Goal: Task Accomplishment & Management: Use online tool/utility

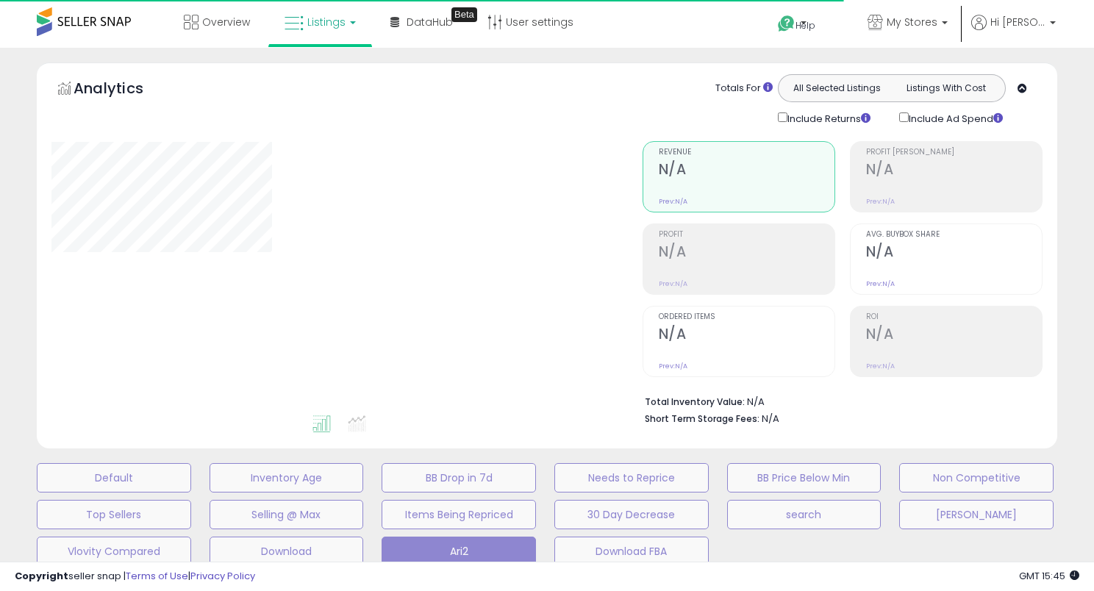
click at [17, 179] on div "**********" at bounding box center [546, 481] width 1079 height 839
click at [15, 203] on div "**********" at bounding box center [546, 481] width 1079 height 839
type input "**********"
select select "**"
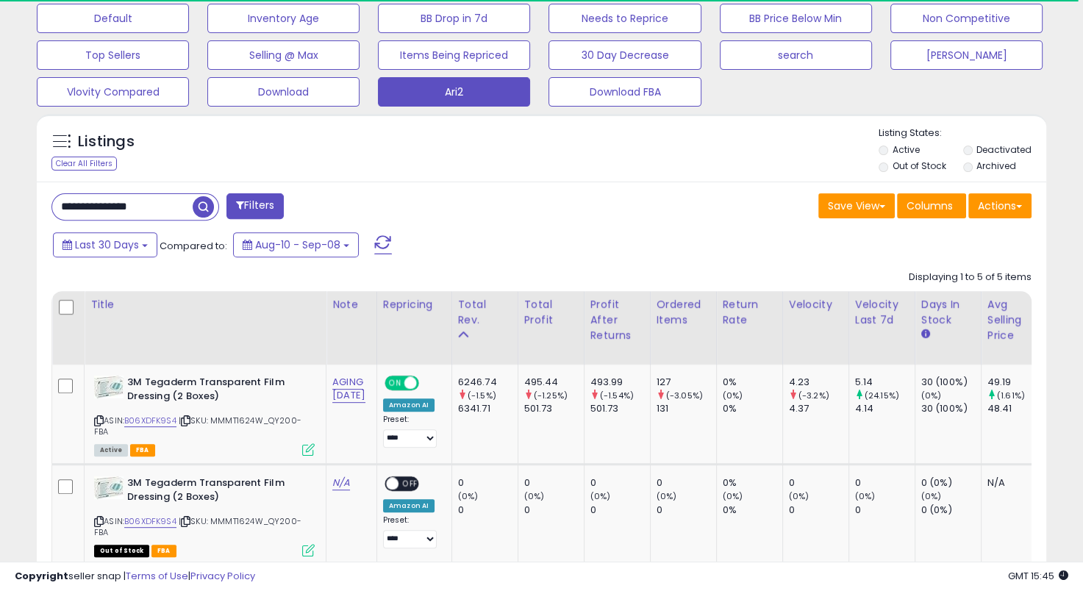
scroll to position [441, 0]
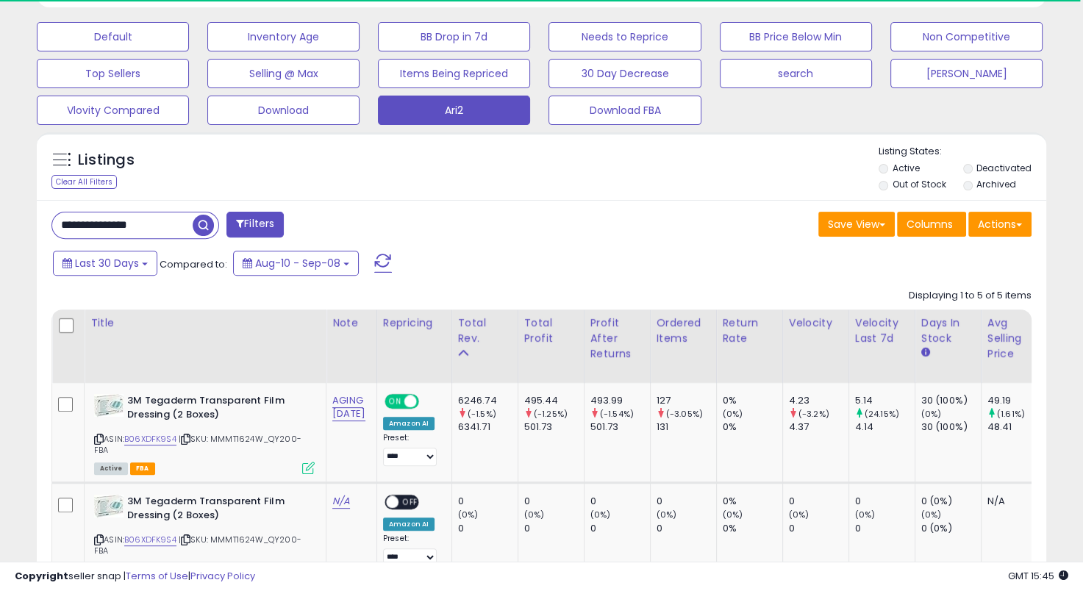
click at [144, 225] on input "**********" at bounding box center [122, 225] width 140 height 26
click at [218, 217] on input "**********" at bounding box center [170, 225] width 236 height 26
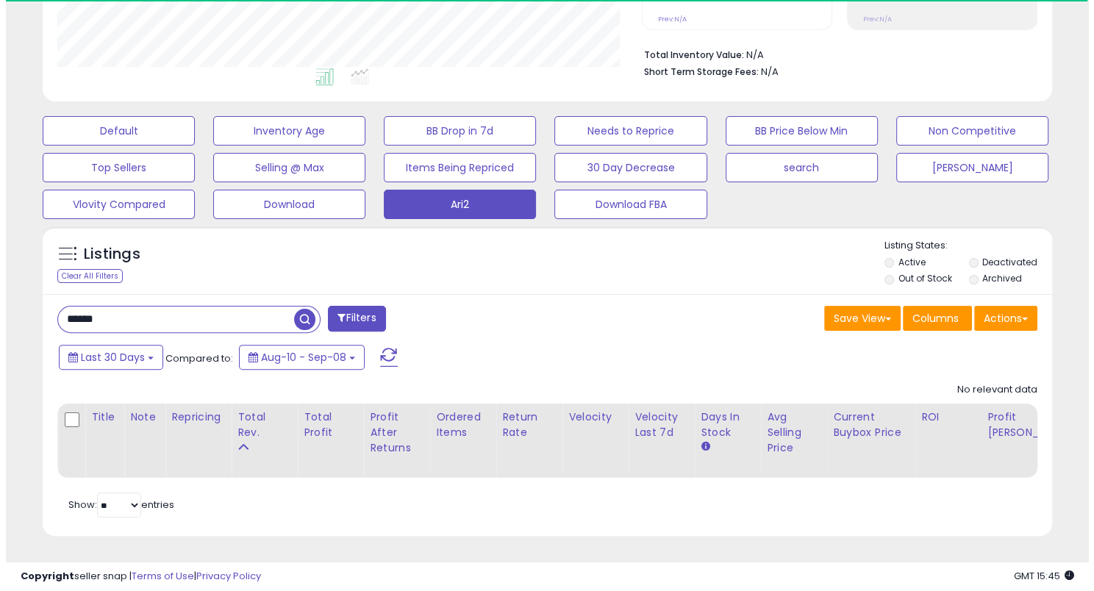
scroll to position [301, 584]
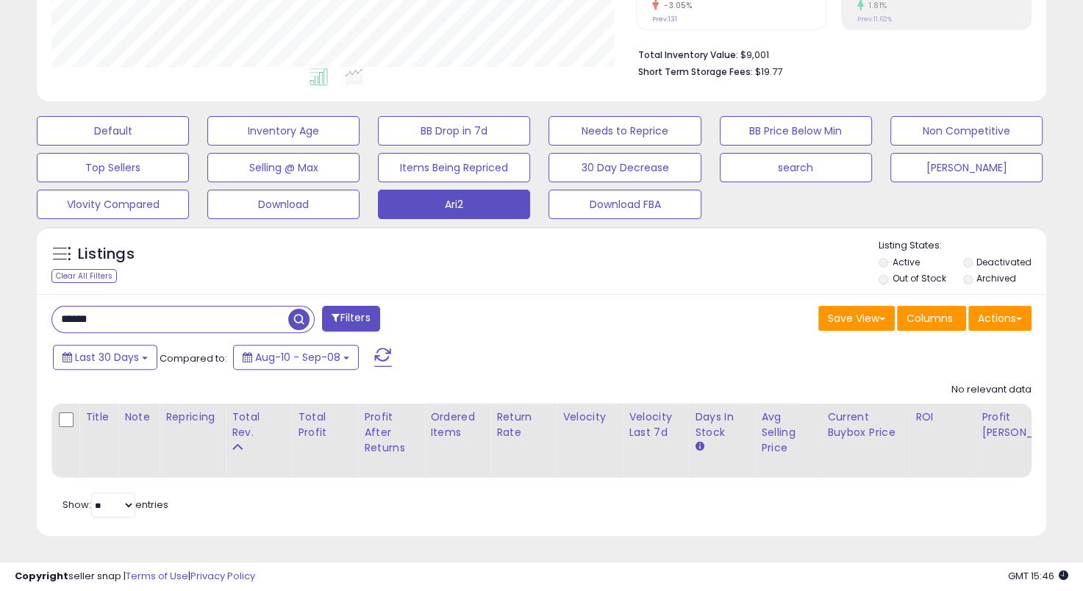
click at [158, 306] on div "******" at bounding box center [182, 319] width 263 height 27
drag, startPoint x: 153, startPoint y: 303, endPoint x: 87, endPoint y: 309, distance: 66.4
click at [87, 311] on input "******" at bounding box center [170, 320] width 236 height 26
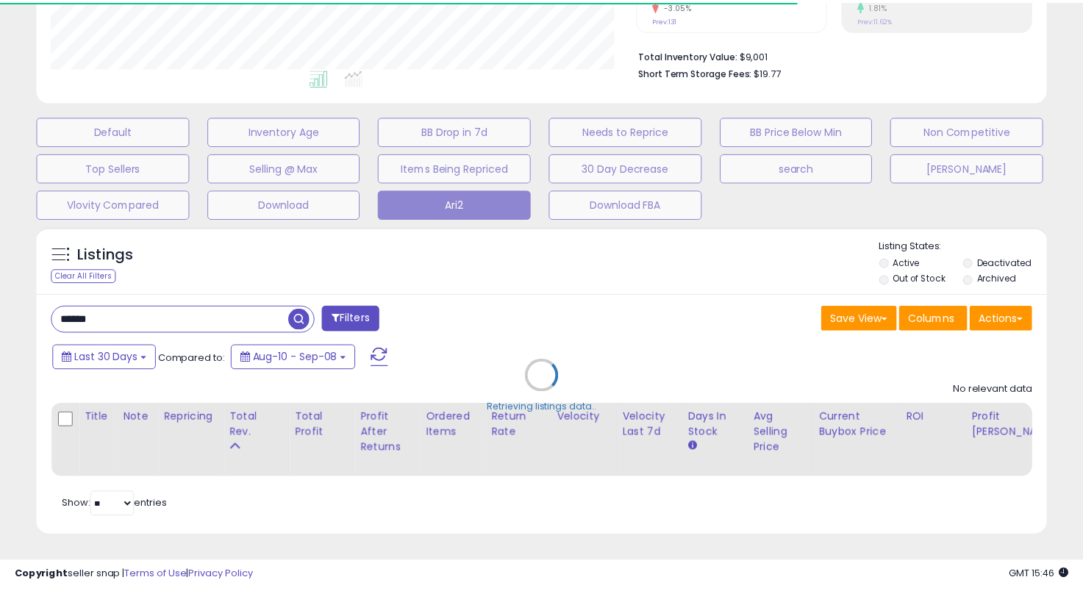
scroll to position [734782, 734499]
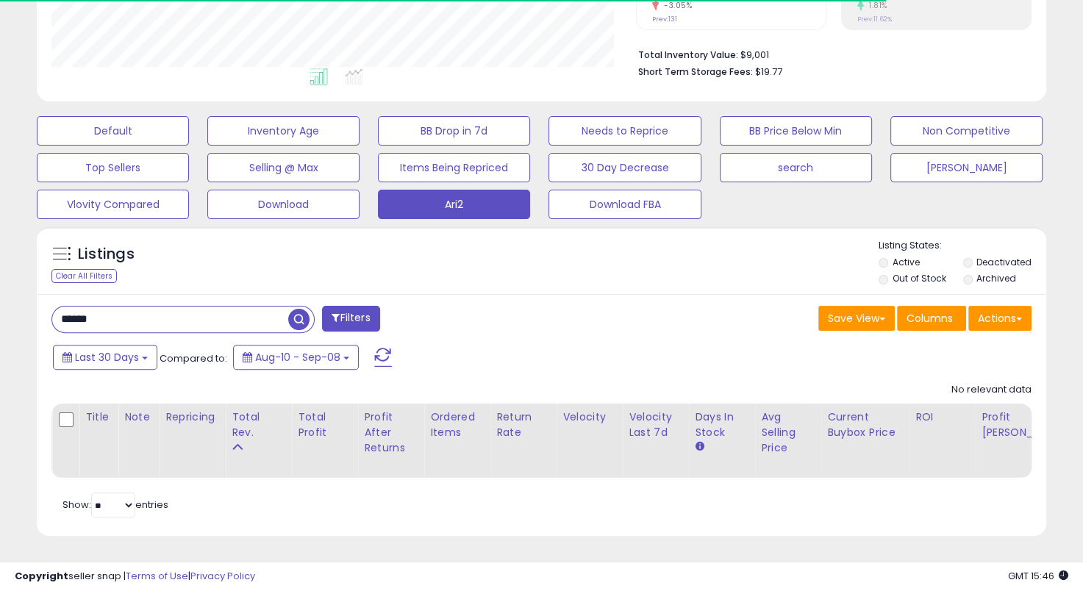
click at [485, 294] on div "****** Filters Save View Save As New View Update Current View" at bounding box center [541, 415] width 1009 height 243
click at [483, 306] on div "****** Filters" at bounding box center [290, 320] width 501 height 29
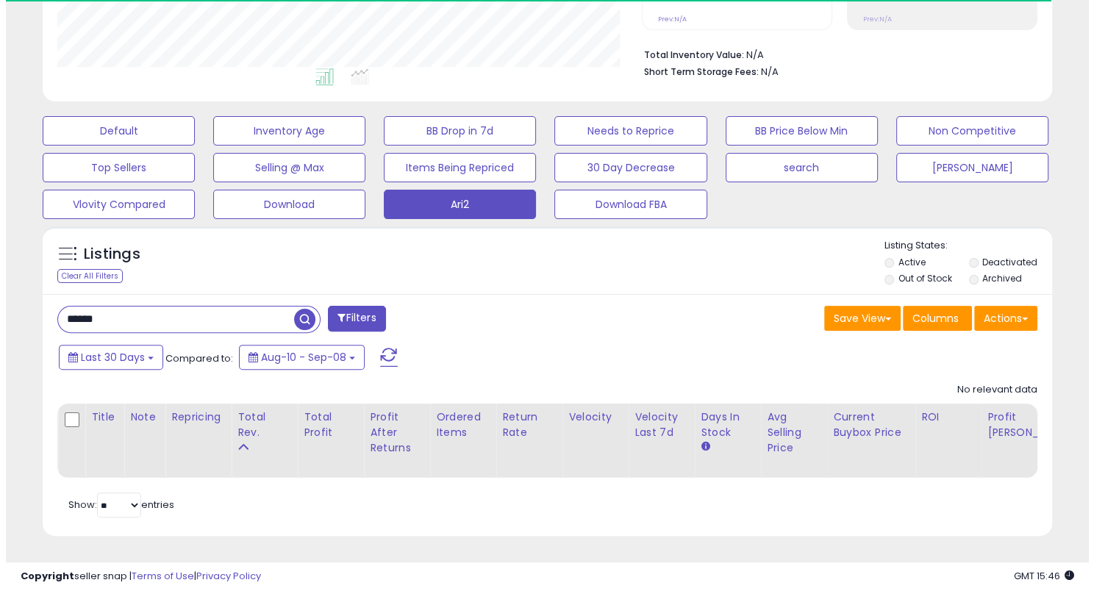
scroll to position [301, 584]
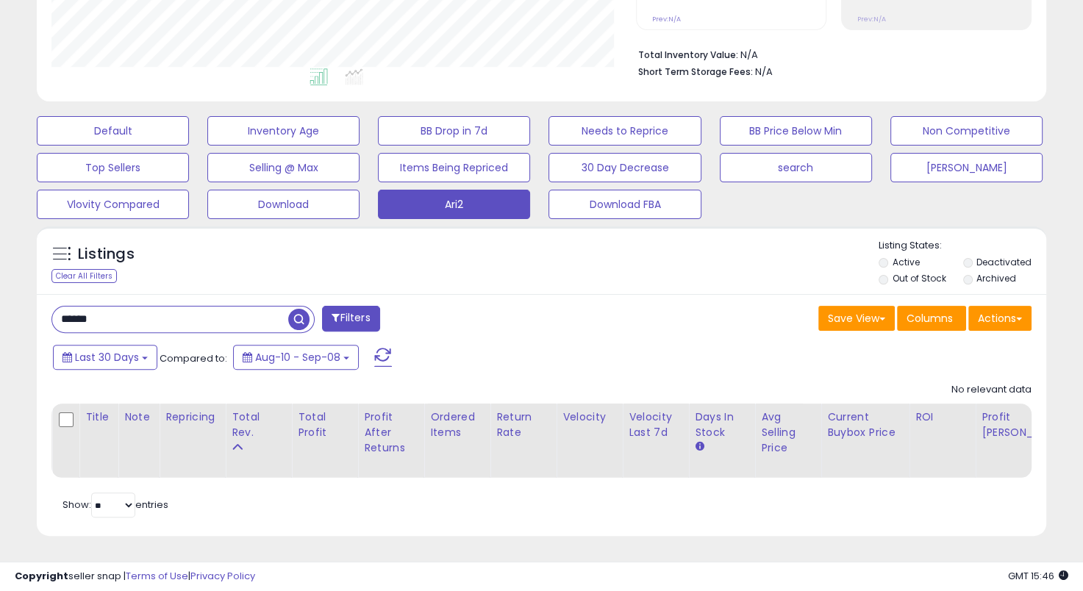
click at [526, 276] on div "Listings Clear All Filters Listing States:" at bounding box center [541, 264] width 1009 height 50
click at [531, 294] on div "****** Filters Save View Save As New View Update Current View" at bounding box center [541, 415] width 1009 height 243
click at [137, 307] on input "******" at bounding box center [170, 320] width 236 height 26
click at [588, 306] on div "Save View Save As New View Update Current View Columns Actions Import Import Wa…" at bounding box center [792, 320] width 501 height 29
click at [157, 294] on div "****** Filters Save View Save As New View Update Current View" at bounding box center [541, 415] width 1009 height 243
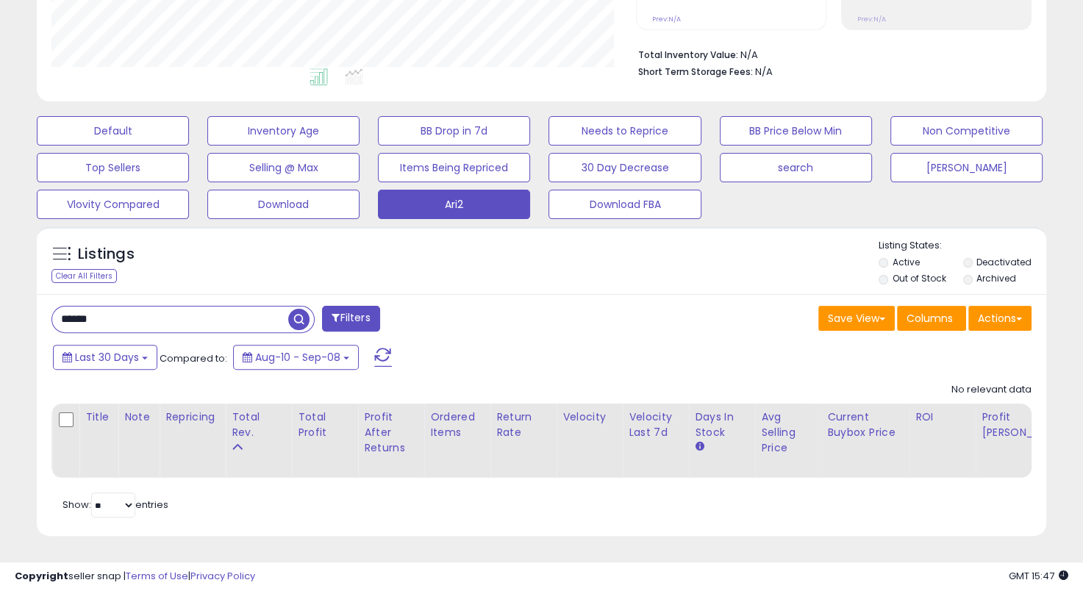
click at [158, 307] on input "******" at bounding box center [170, 320] width 236 height 26
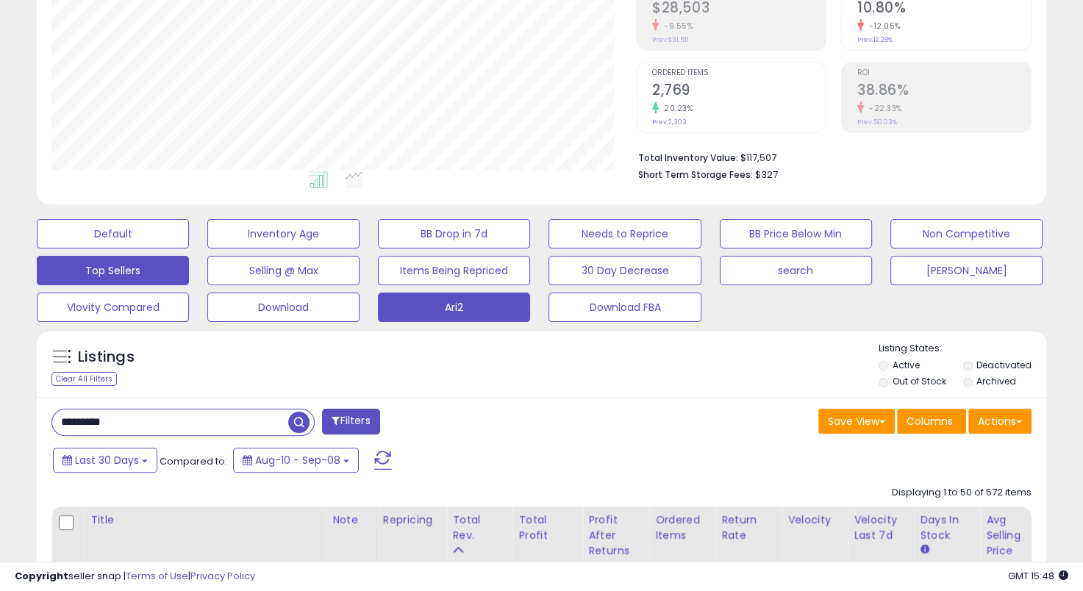
scroll to position [63, 0]
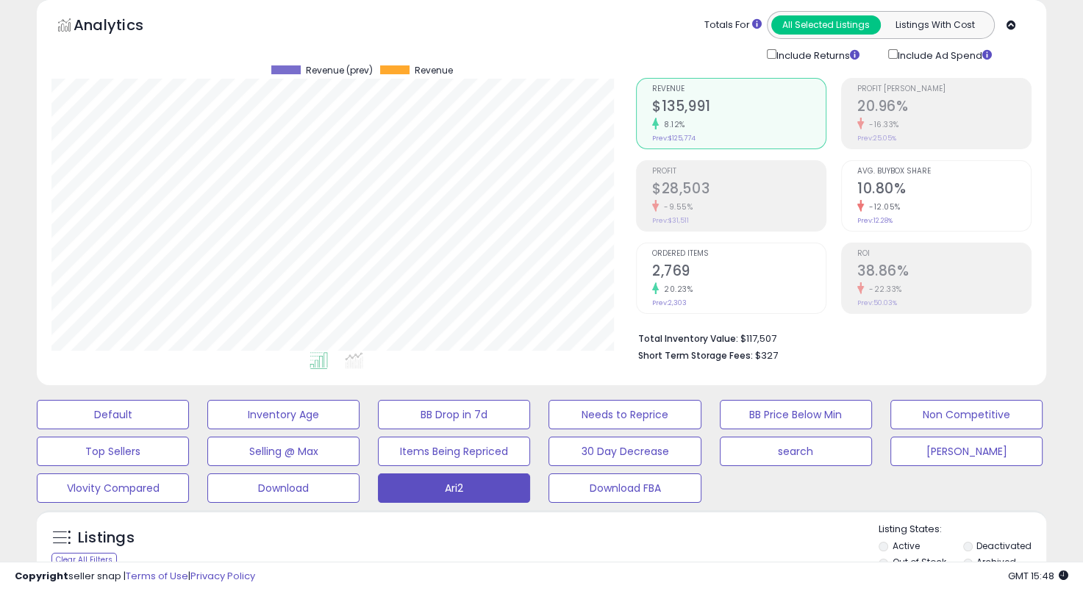
drag, startPoint x: 182, startPoint y: 271, endPoint x: 35, endPoint y: 251, distance: 148.3
click at [35, 251] on div "Analytics Totals For All Selected Listings Listings With Cost Include Returns I…" at bounding box center [541, 195] width 1031 height 393
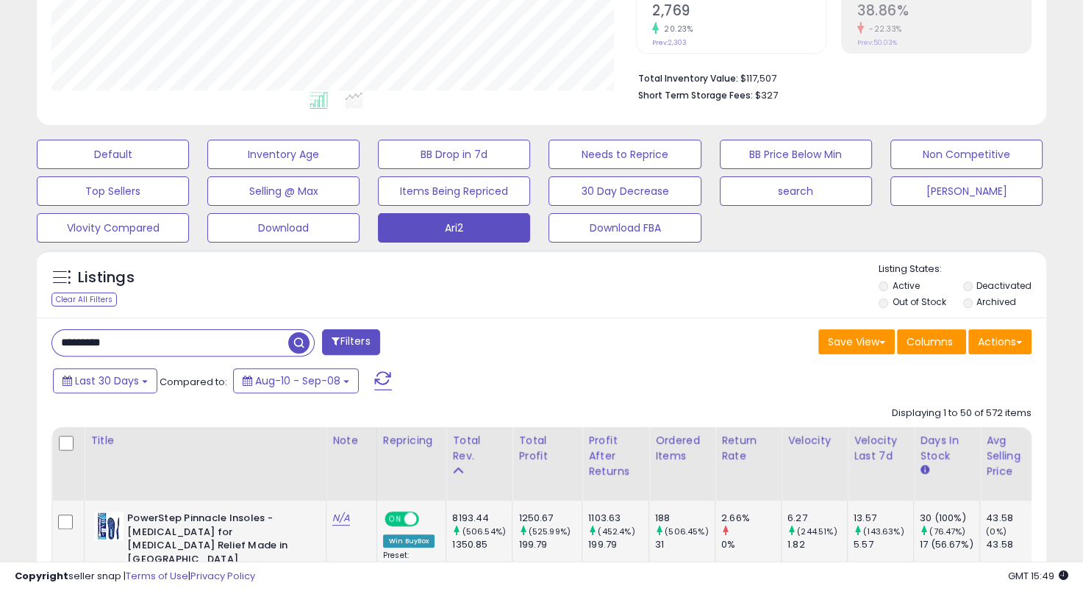
scroll to position [210, 0]
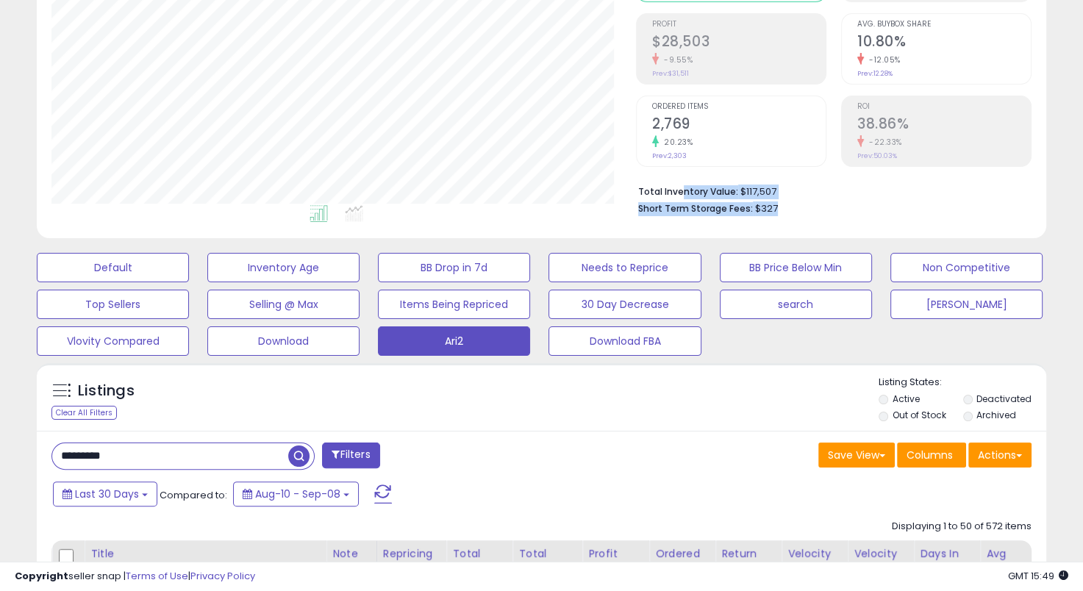
drag, startPoint x: 681, startPoint y: 185, endPoint x: 799, endPoint y: 215, distance: 121.9
click at [799, 215] on div "Total Inventory Value: $117,507 Short Term Storage Fees: $327" at bounding box center [833, 195] width 395 height 57
drag, startPoint x: 741, startPoint y: 201, endPoint x: 674, endPoint y: 183, distance: 69.2
click at [674, 183] on ul "Total Inventory Value: $117,507 Short Term Storage Fees: $327" at bounding box center [829, 199] width 382 height 35
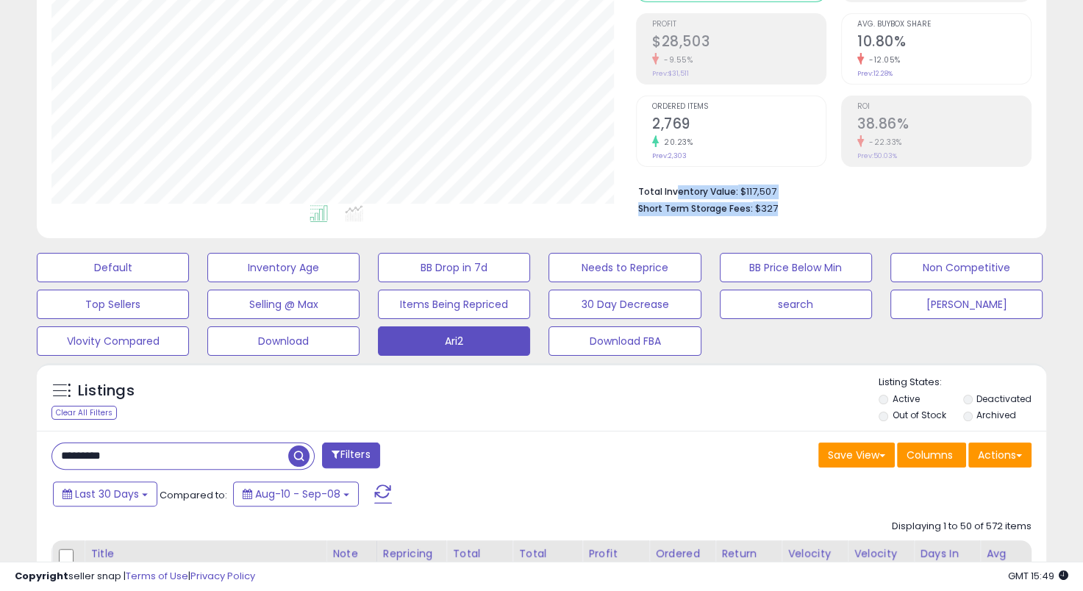
click at [674, 183] on li "Total Inventory Value: $117,507" at bounding box center [829, 191] width 382 height 18
drag, startPoint x: 663, startPoint y: 185, endPoint x: 808, endPoint y: 216, distance: 148.1
click at [808, 216] on div "Total Inventory Value: $117,507 Short Term Storage Fees: $327" at bounding box center [833, 195] width 395 height 57
drag, startPoint x: 803, startPoint y: 212, endPoint x: 676, endPoint y: 191, distance: 128.8
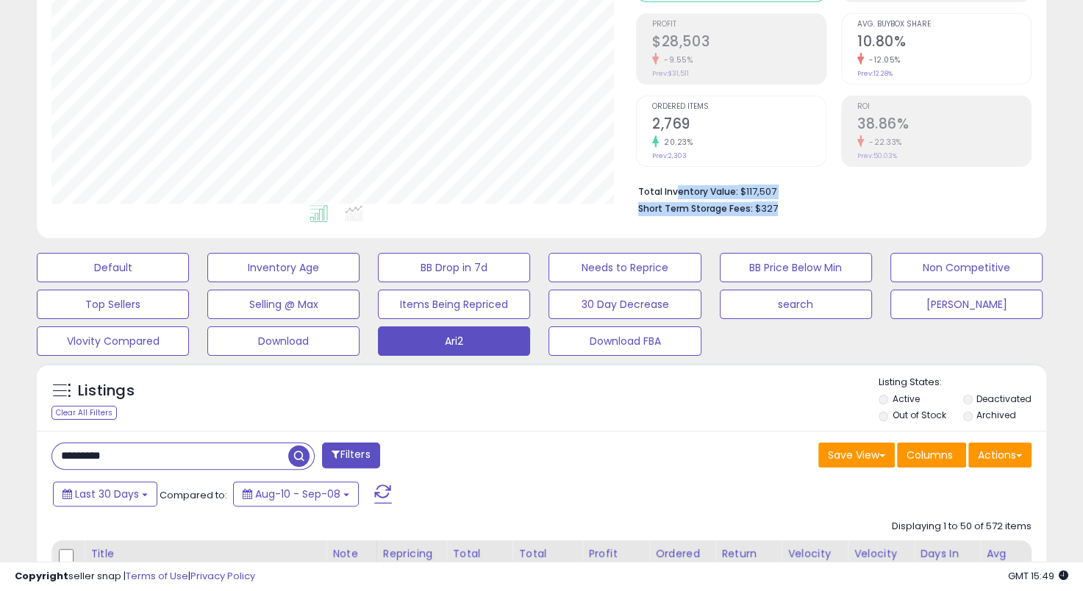
click at [676, 191] on ul "Total Inventory Value: $117,507 Short Term Storage Fees: $327" at bounding box center [829, 199] width 382 height 35
drag, startPoint x: 676, startPoint y: 191, endPoint x: 666, endPoint y: 190, distance: 9.6
click at [675, 191] on b "Total Inventory Value:" at bounding box center [688, 191] width 100 height 12
drag, startPoint x: 666, startPoint y: 190, endPoint x: 810, endPoint y: 217, distance: 146.5
click at [810, 217] on div "Total Inventory Value: $117,507 Short Term Storage Fees: $327" at bounding box center [833, 195] width 395 height 57
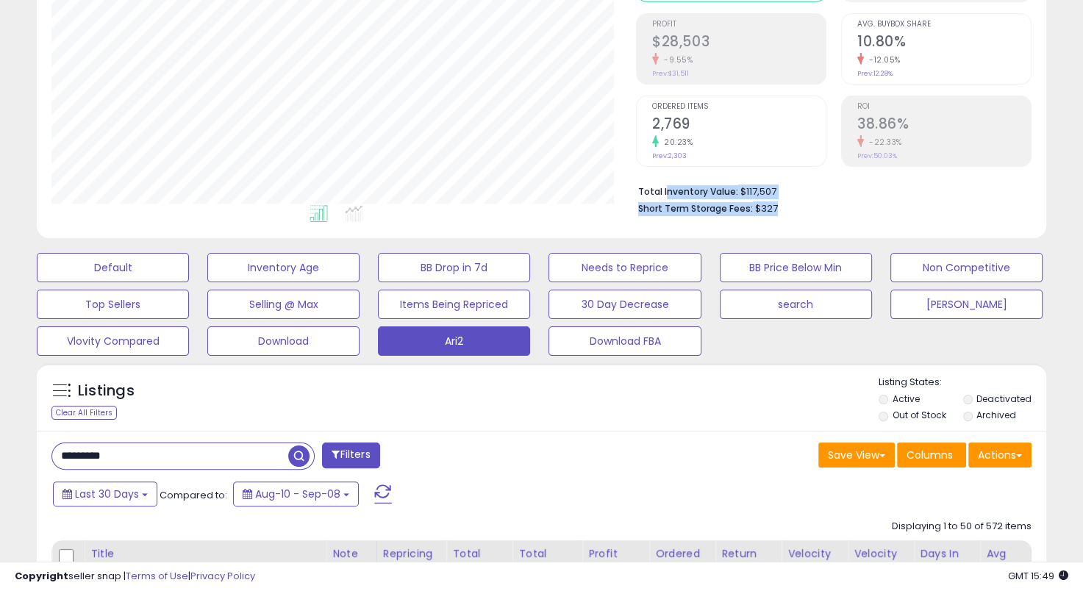
click at [810, 217] on div "Total Inventory Value: $117,507 Short Term Storage Fees: $327" at bounding box center [833, 195] width 395 height 57
drag, startPoint x: 781, startPoint y: 209, endPoint x: 664, endPoint y: 179, distance: 121.6
click at [664, 179] on div "Total Inventory Value: $117,507 Short Term Storage Fees: $327" at bounding box center [833, 195] width 395 height 57
click at [663, 179] on div "Total Inventory Value: $117,507 Short Term Storage Fees: $327" at bounding box center [833, 195] width 395 height 57
drag, startPoint x: 651, startPoint y: 179, endPoint x: 667, endPoint y: 185, distance: 17.2
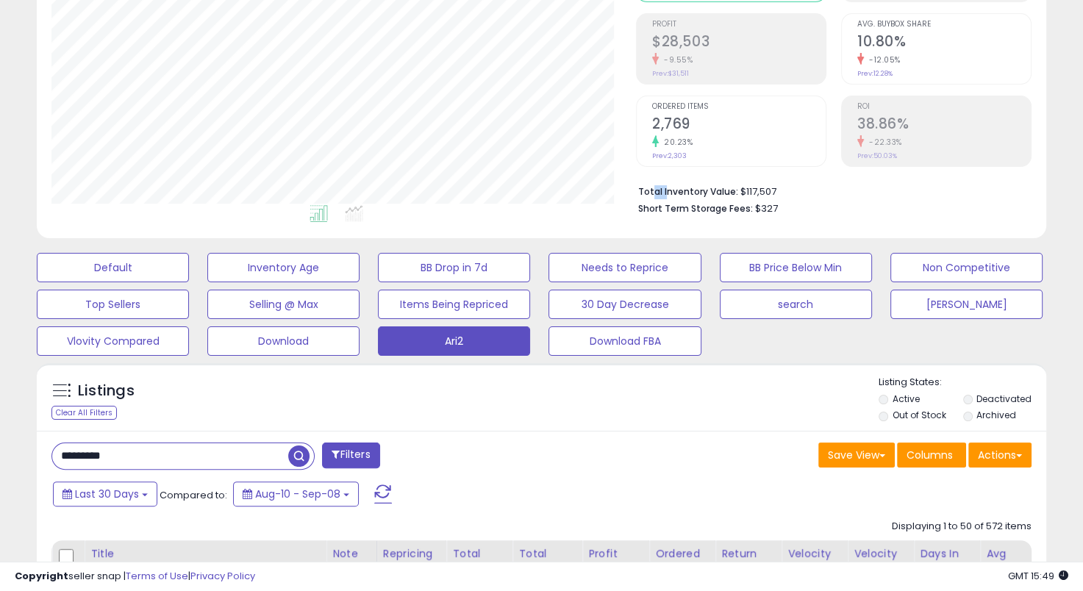
click at [667, 185] on div "Total Inventory Value: $117,507 Short Term Storage Fees: $327" at bounding box center [833, 195] width 395 height 57
click at [667, 187] on b "Total Inventory Value:" at bounding box center [688, 191] width 100 height 12
drag, startPoint x: 659, startPoint y: 187, endPoint x: 815, endPoint y: 221, distance: 160.0
click at [815, 221] on div "Total Inventory Value: $117,507 Short Term Storage Fees: $327" at bounding box center [833, 195] width 395 height 57
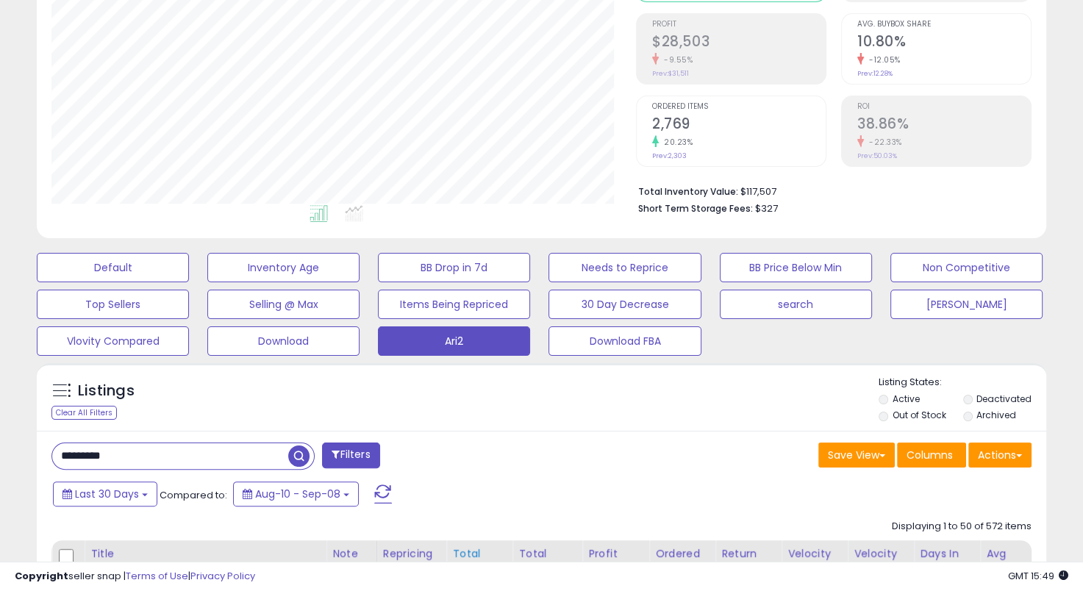
scroll to position [504, 0]
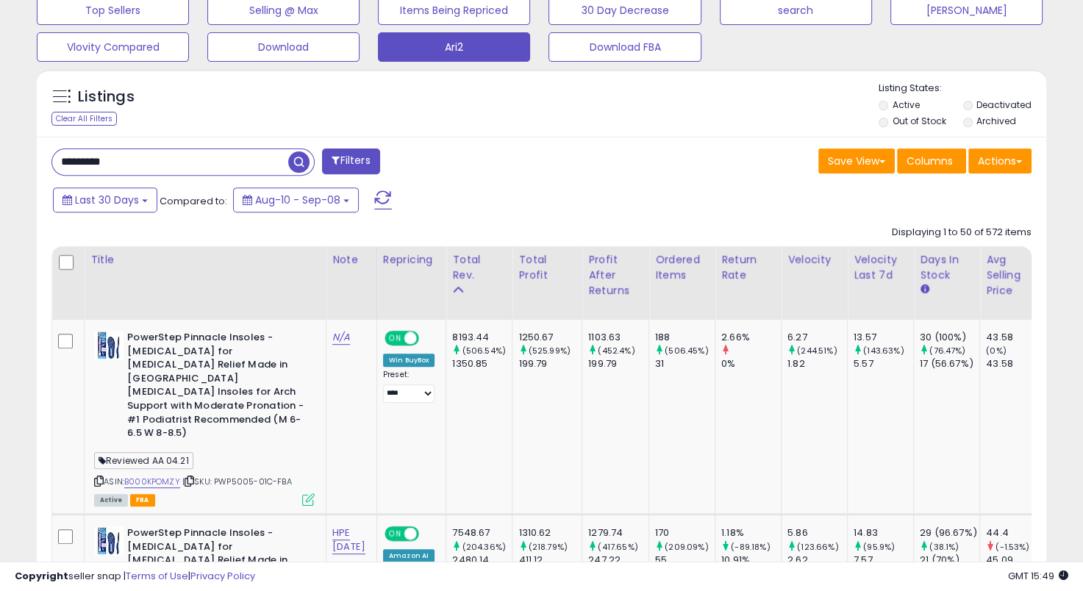
click at [147, 170] on input "*********" at bounding box center [170, 162] width 236 height 26
paste input "text"
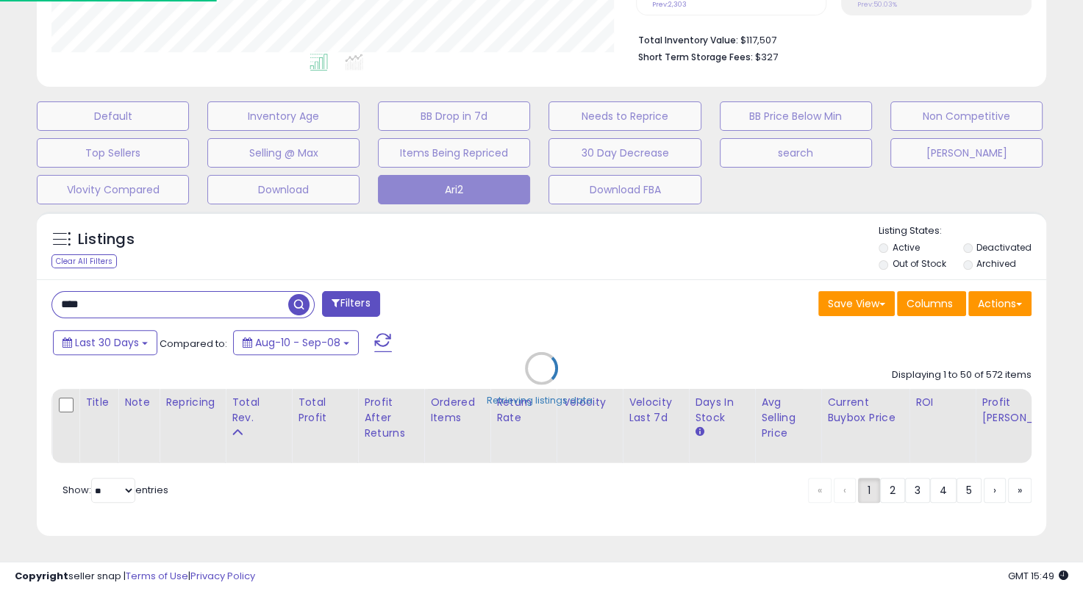
scroll to position [301, 591]
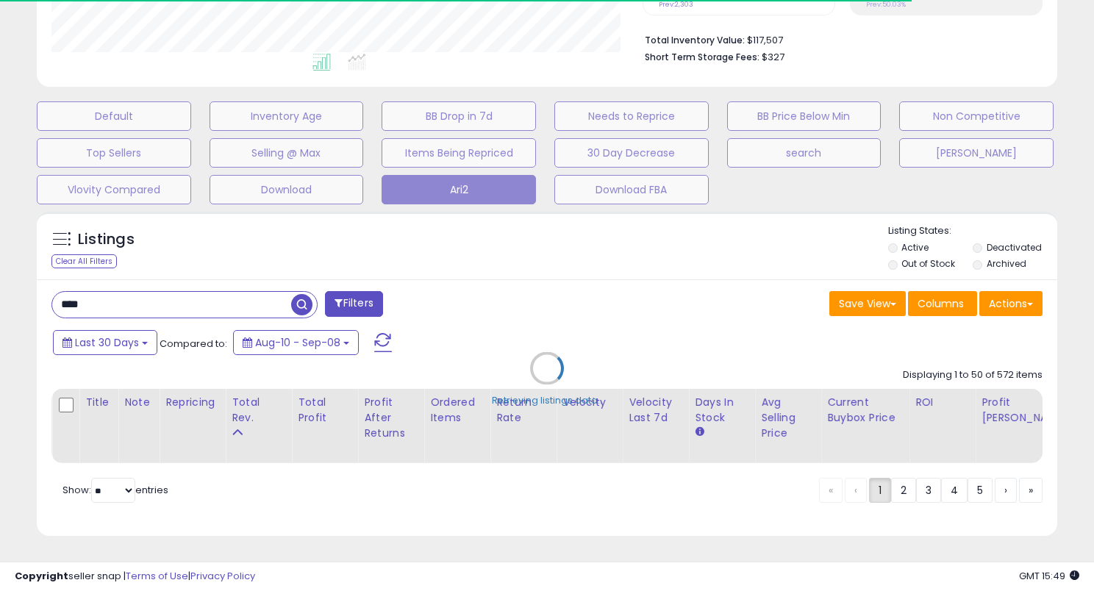
click at [515, 288] on div "Retrieving listings data.." at bounding box center [547, 379] width 1042 height 350
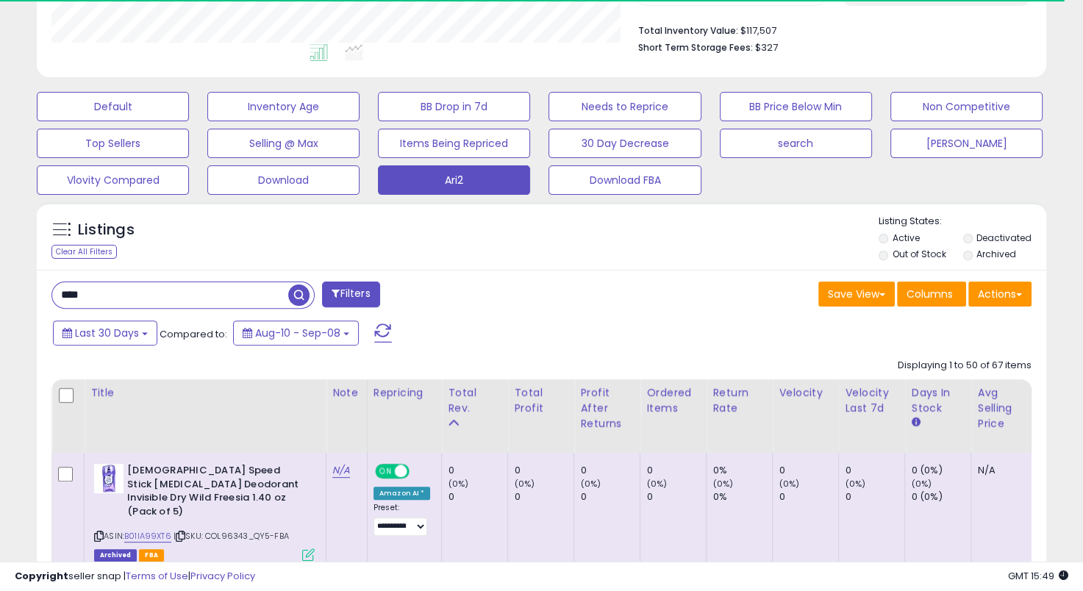
scroll to position [734782, 734499]
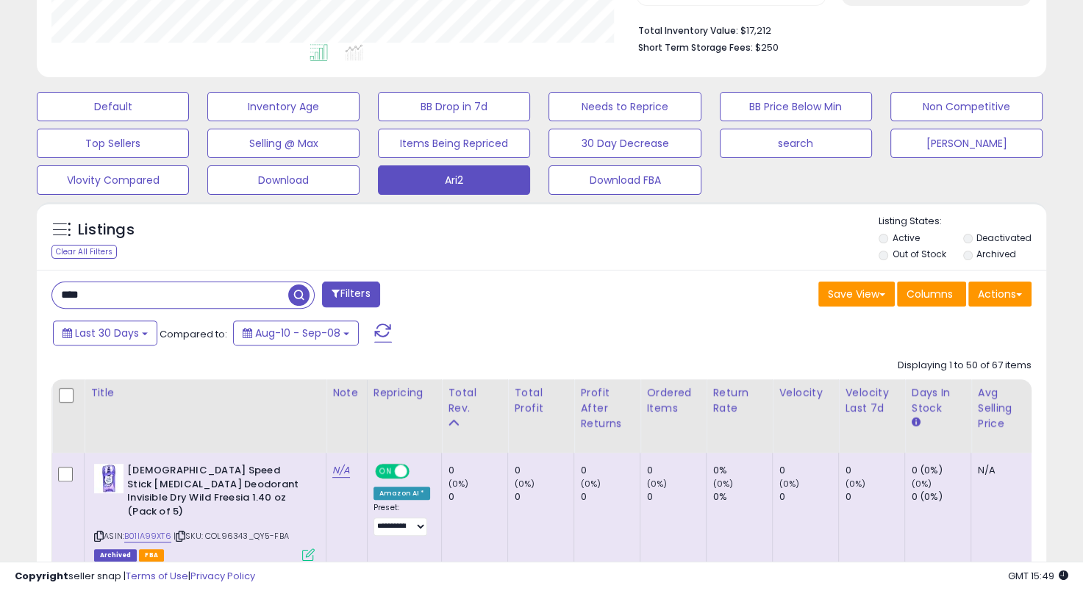
click at [456, 259] on div "Listings Clear All Filters Listing States:" at bounding box center [541, 240] width 1009 height 50
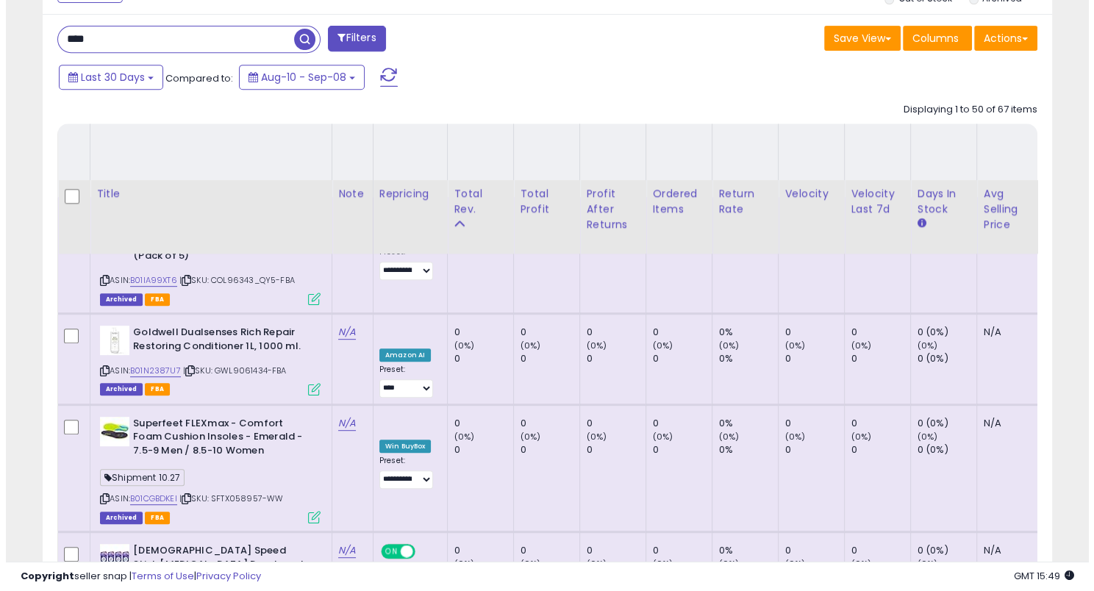
scroll to position [371, 0]
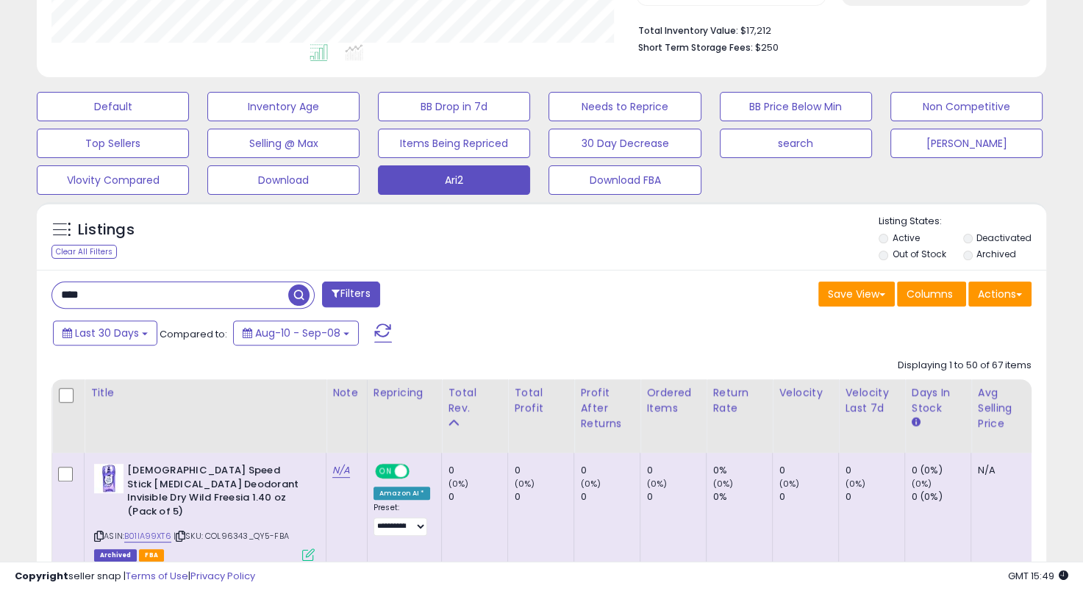
click at [63, 291] on input "****" at bounding box center [170, 295] width 236 height 26
click at [65, 297] on input "****" at bounding box center [170, 295] width 236 height 26
click at [60, 293] on input "****" at bounding box center [170, 295] width 236 height 26
type input "*******"
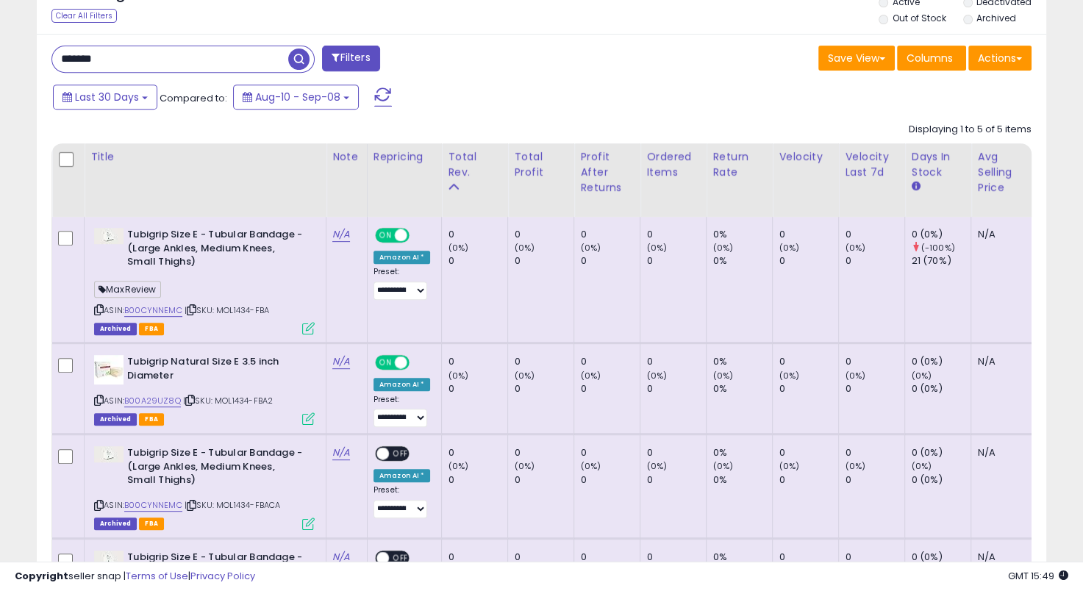
scroll to position [587, 0]
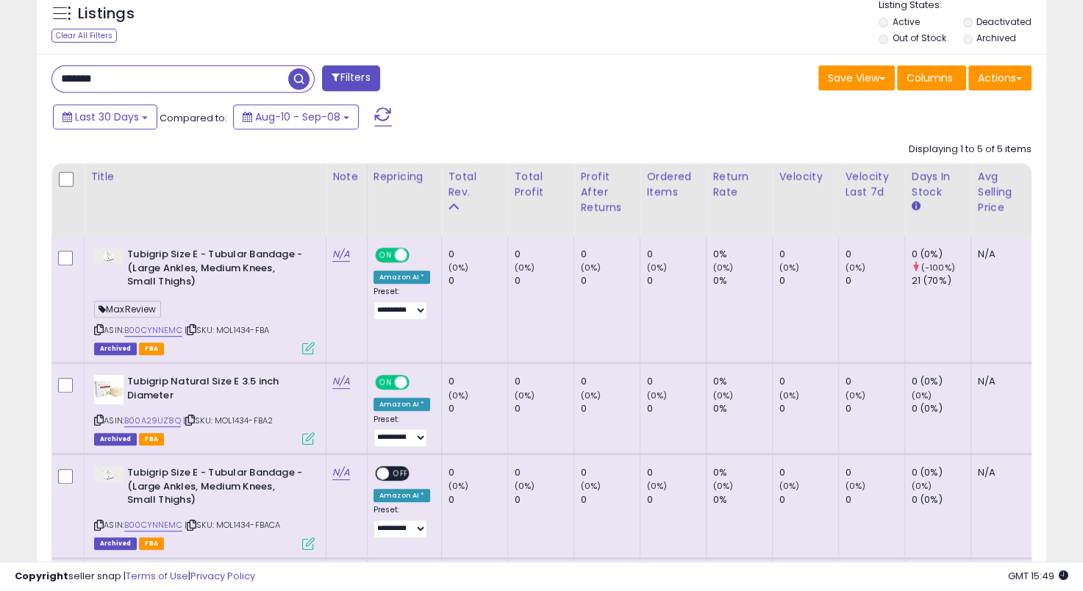
click at [247, 279] on b "Tubigrip Size E - Tubular Bandage - (Large Ankles, Medium Knees, Small Thighs)" at bounding box center [216, 270] width 179 height 45
drag, startPoint x: 206, startPoint y: 259, endPoint x: 263, endPoint y: 301, distance: 70.6
click at [263, 301] on div "Tubigrip Size E - Tubular Bandage - (Large Ankles, Medium Knees, Small Thighs) …" at bounding box center [202, 300] width 224 height 105
click at [263, 301] on div "MaxReview" at bounding box center [204, 311] width 221 height 20
drag, startPoint x: 247, startPoint y: 276, endPoint x: 230, endPoint y: 269, distance: 18.2
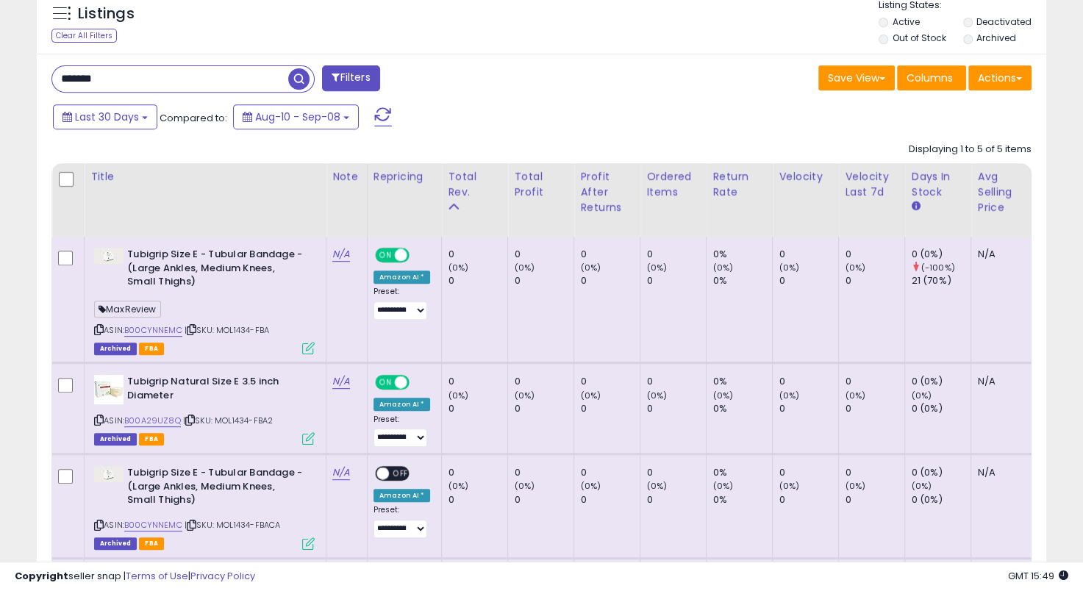
click at [235, 271] on b "Tubigrip Size E - Tubular Bandage - (Large Ankles, Medium Knees, Small Thighs)" at bounding box center [216, 270] width 179 height 45
drag, startPoint x: 214, startPoint y: 262, endPoint x: 164, endPoint y: 250, distance: 51.4
click at [164, 250] on b "Tubigrip Size E - Tubular Bandage - (Large Ankles, Medium Knees, Small Thighs)" at bounding box center [216, 270] width 179 height 45
drag, startPoint x: 154, startPoint y: 250, endPoint x: 298, endPoint y: 278, distance: 146.0
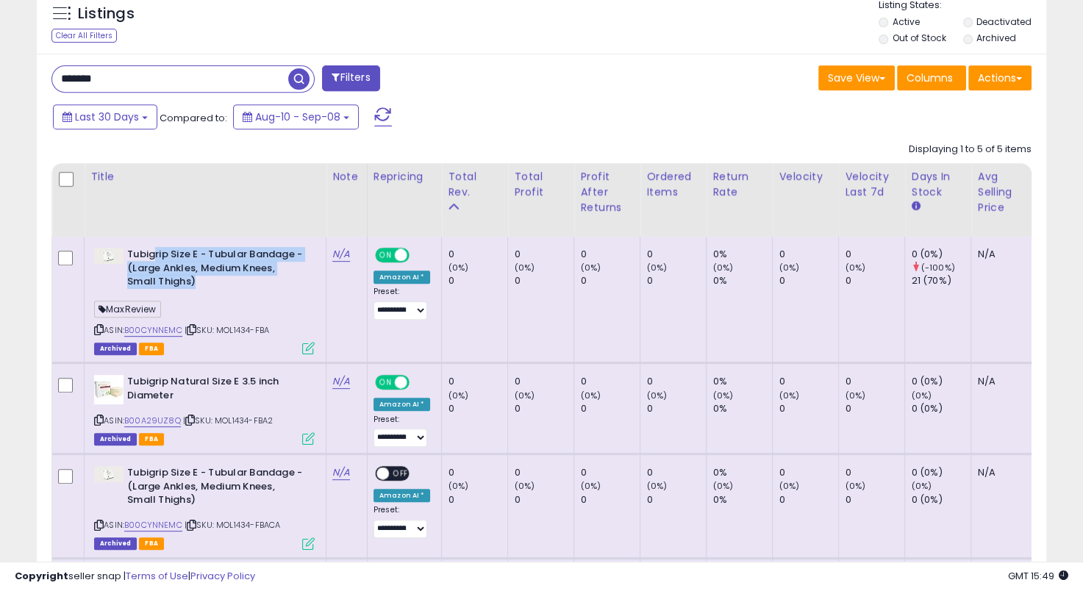
click at [298, 278] on b "Tubigrip Size E - Tubular Bandage - (Large Ankles, Medium Knees, Small Thighs)" at bounding box center [216, 270] width 179 height 45
drag, startPoint x: 286, startPoint y: 279, endPoint x: 273, endPoint y: 280, distance: 12.5
click at [285, 279] on b "Tubigrip Size E - Tubular Bandage - (Large Ankles, Medium Knees, Small Thighs)" at bounding box center [216, 270] width 179 height 45
click at [228, 282] on b "Tubigrip Size E - Tubular Bandage - (Large Ankles, Medium Knees, Small Thighs)" at bounding box center [216, 270] width 179 height 45
click at [203, 257] on b "Tubigrip Size E - Tubular Bandage - (Large Ankles, Medium Knees, Small Thighs)" at bounding box center [216, 270] width 179 height 45
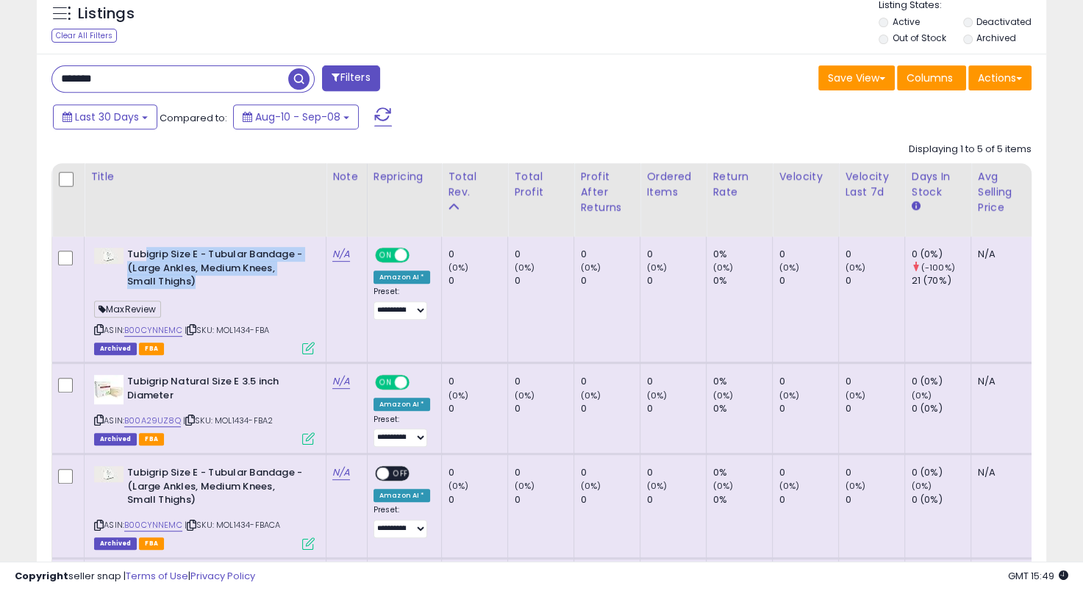
drag, startPoint x: 146, startPoint y: 256, endPoint x: 303, endPoint y: 306, distance: 164.4
click at [303, 306] on div "Tubigrip Size E - Tubular Bandage - (Large Ankles, Medium Knees, Small Thighs) …" at bounding box center [202, 300] width 224 height 105
click at [279, 287] on b "Tubigrip Size E - Tubular Bandage - (Large Ankles, Medium Knees, Small Thighs)" at bounding box center [216, 270] width 179 height 45
drag, startPoint x: 159, startPoint y: 251, endPoint x: 268, endPoint y: 280, distance: 113.4
click at [268, 280] on b "Tubigrip Size E - Tubular Bandage - (Large Ankles, Medium Knees, Small Thighs)" at bounding box center [216, 270] width 179 height 45
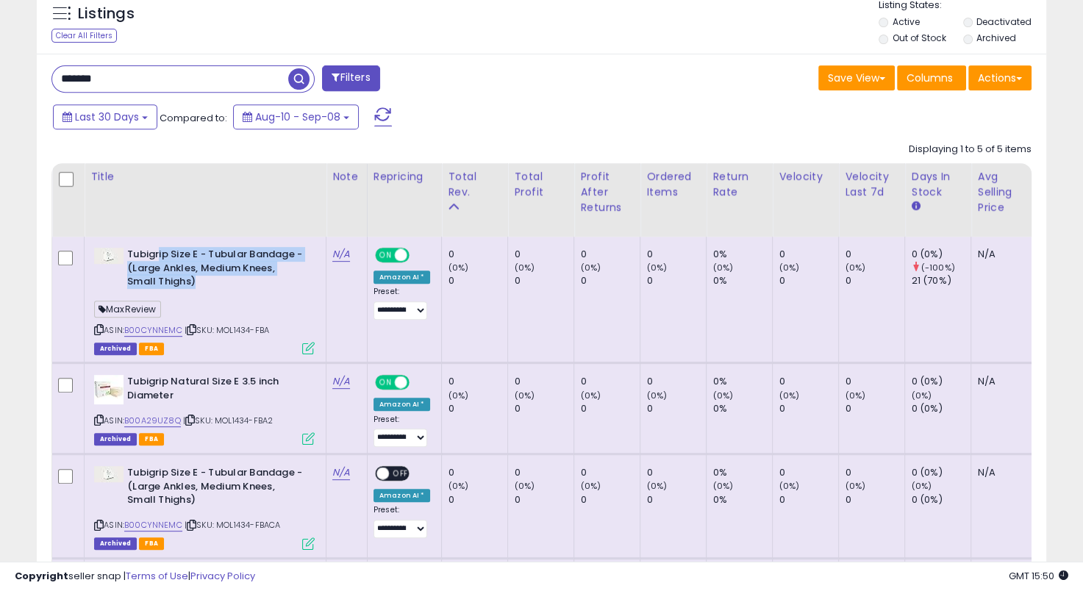
click at [268, 280] on b "Tubigrip Size E - Tubular Bandage - (Large Ankles, Medium Knees, Small Thighs)" at bounding box center [216, 270] width 179 height 45
drag, startPoint x: 221, startPoint y: 282, endPoint x: 132, endPoint y: 248, distance: 94.7
click at [132, 248] on b "Tubigrip Size E - Tubular Bandage - (Large Ankles, Medium Knees, Small Thighs)" at bounding box center [216, 270] width 179 height 45
drag, startPoint x: 132, startPoint y: 251, endPoint x: 252, endPoint y: 279, distance: 123.9
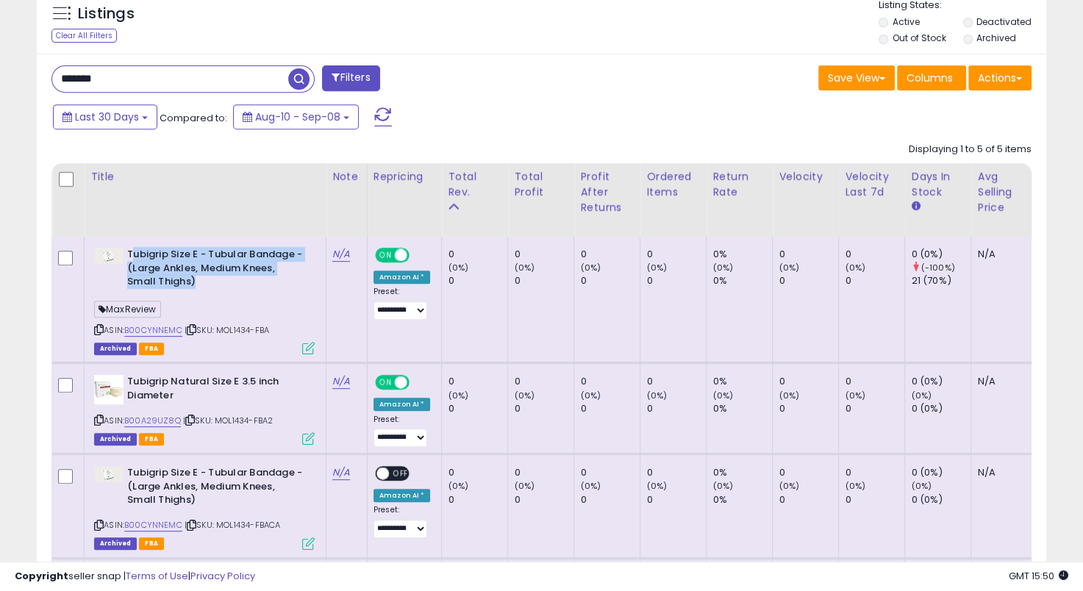
click at [252, 279] on b "Tubigrip Size E - Tubular Bandage - (Large Ankles, Medium Knees, Small Thighs)" at bounding box center [216, 270] width 179 height 45
drag, startPoint x: 252, startPoint y: 279, endPoint x: 140, endPoint y: 249, distance: 116.4
click at [140, 249] on b "Tubigrip Size E - Tubular Bandage - (Large Ankles, Medium Knees, Small Thighs)" at bounding box center [216, 270] width 179 height 45
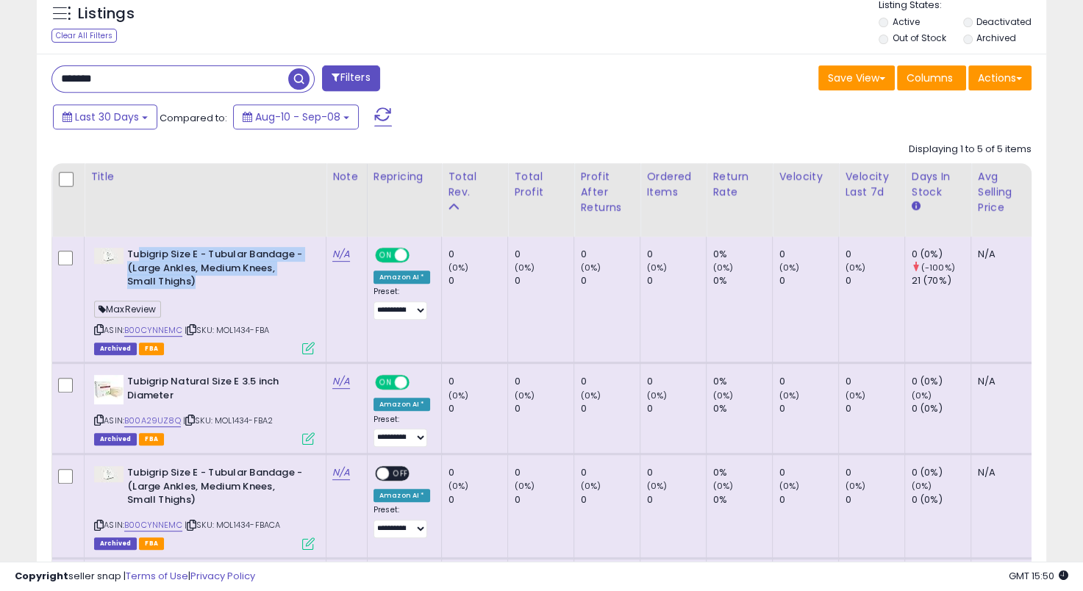
drag, startPoint x: 138, startPoint y: 250, endPoint x: 257, endPoint y: 283, distance: 122.9
click at [257, 283] on b "Tubigrip Size E - Tubular Bandage - (Large Ankles, Medium Knees, Small Thighs)" at bounding box center [216, 270] width 179 height 45
drag, startPoint x: 1062, startPoint y: 232, endPoint x: 1052, endPoint y: 236, distance: 10.9
click at [1062, 232] on div "**********" at bounding box center [541, 152] width 1068 height 1355
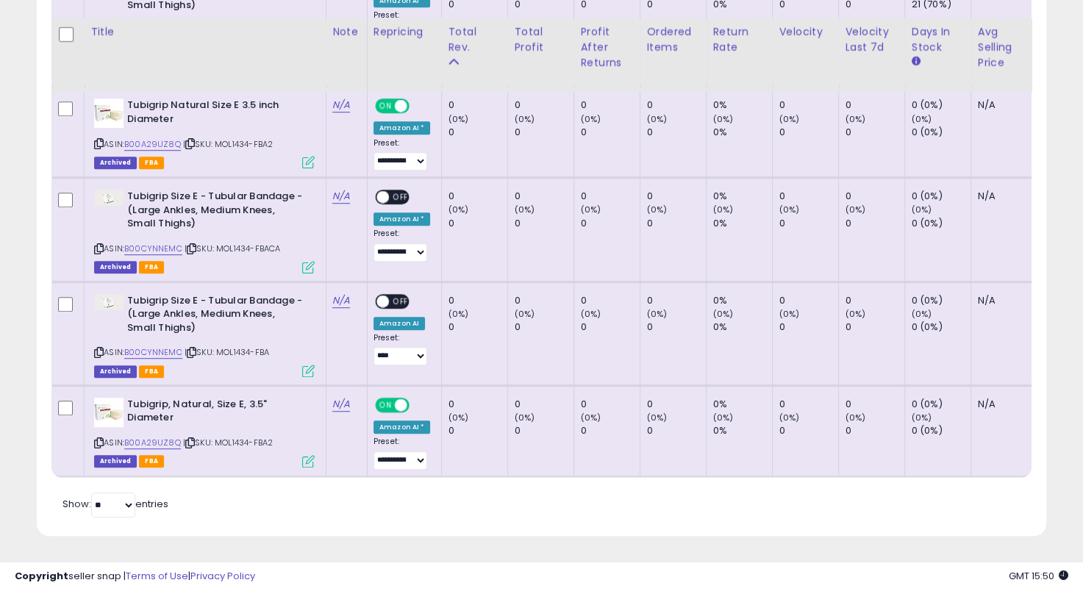
scroll to position [881, 0]
drag, startPoint x: 228, startPoint y: 342, endPoint x: 273, endPoint y: 342, distance: 44.8
click at [269, 346] on span "| SKU: MOL1434-FBA" at bounding box center [227, 352] width 85 height 12
drag, startPoint x: 273, startPoint y: 342, endPoint x: 230, endPoint y: 342, distance: 43.4
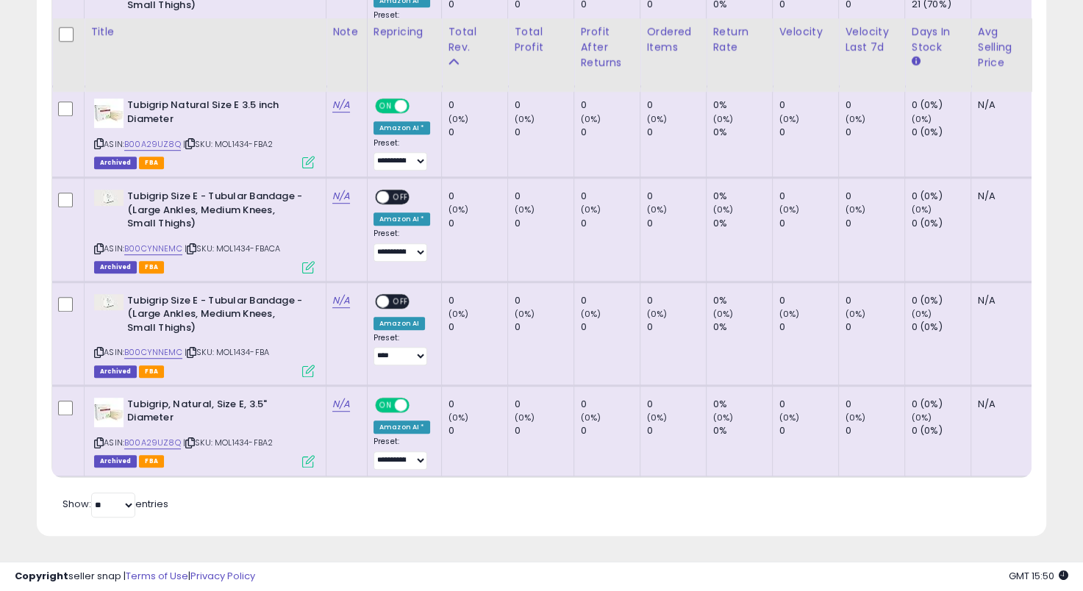
click at [230, 342] on div "ASIN: B00CYNNEMC | SKU: MOL1434-FBA Archived FBA" at bounding box center [204, 335] width 221 height 82
click at [230, 346] on span "| SKU: MOL1434-FBA" at bounding box center [227, 352] width 85 height 12
drag, startPoint x: 225, startPoint y: 341, endPoint x: 270, endPoint y: 348, distance: 45.4
click at [270, 348] on div "ASIN: B00CYNNEMC | SKU: MOL1434-FBA Archived FBA" at bounding box center [204, 335] width 221 height 82
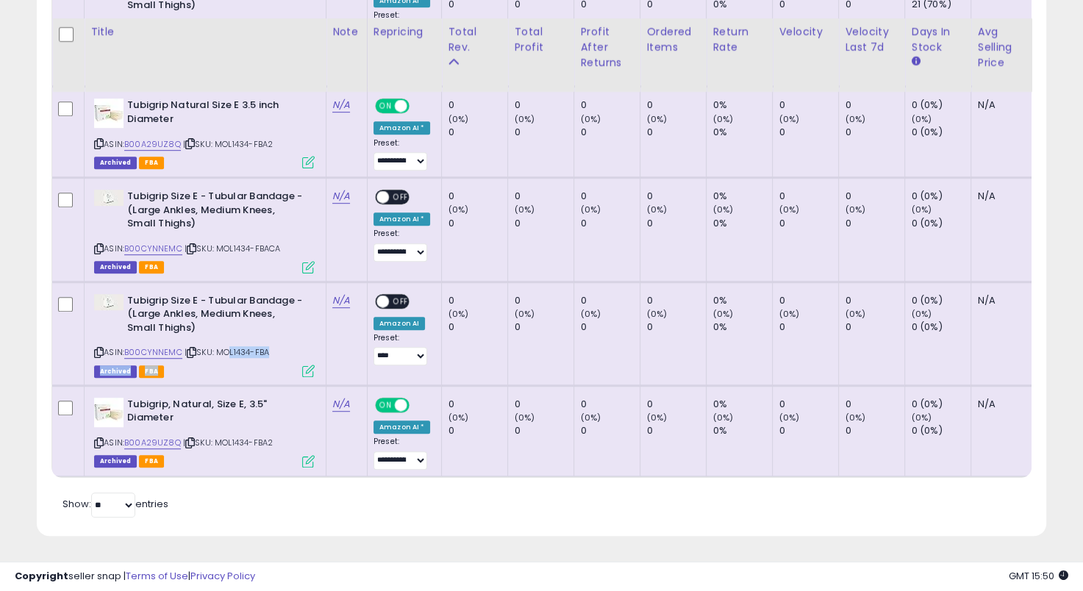
drag, startPoint x: 271, startPoint y: 342, endPoint x: 234, endPoint y: 339, distance: 36.9
click at [234, 346] on span "| SKU: MOL1434-FBA" at bounding box center [227, 352] width 85 height 12
drag, startPoint x: 229, startPoint y: 339, endPoint x: 273, endPoint y: 339, distance: 44.1
click at [273, 339] on div "ASIN: B00CYNNEMC | SKU: MOL1434-FBA Archived FBA" at bounding box center [204, 335] width 221 height 82
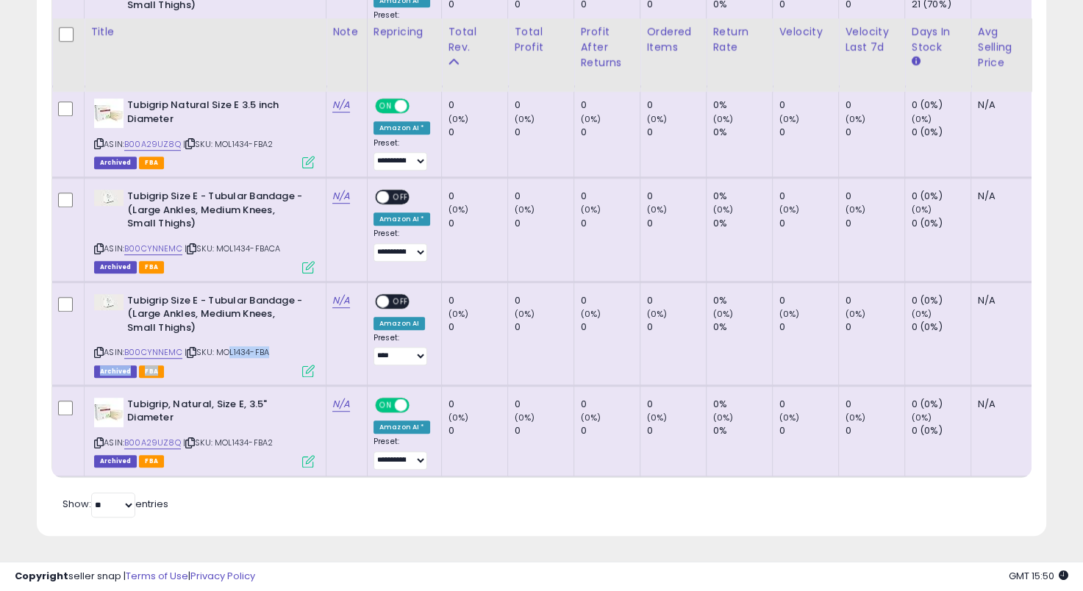
click at [273, 339] on div "ASIN: B00CYNNEMC | SKU: MOL1434-FBA Archived FBA" at bounding box center [204, 335] width 221 height 82
drag, startPoint x: 257, startPoint y: 343, endPoint x: 232, endPoint y: 343, distance: 25.0
click at [232, 346] on span "| SKU: MOL1434-FBA" at bounding box center [227, 352] width 85 height 12
drag, startPoint x: 227, startPoint y: 341, endPoint x: 269, endPoint y: 341, distance: 41.9
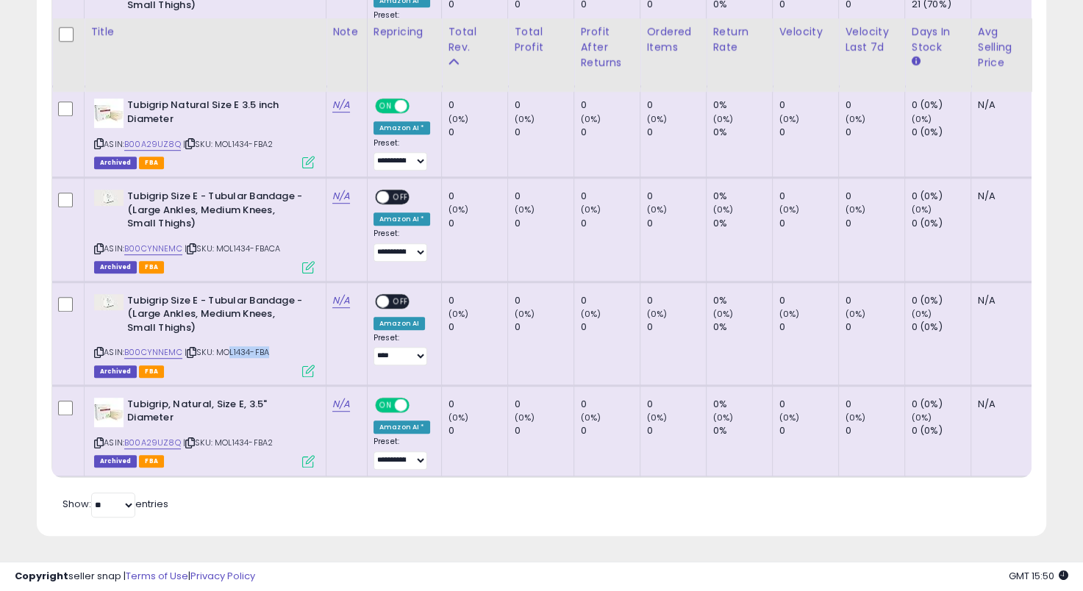
click at [269, 346] on span "| SKU: MOL1434-FBA" at bounding box center [227, 352] width 85 height 12
drag, startPoint x: 273, startPoint y: 341, endPoint x: 233, endPoint y: 343, distance: 40.5
click at [233, 343] on div "ASIN: B00CYNNEMC | SKU: MOL1434-FBA Archived FBA" at bounding box center [204, 335] width 221 height 82
click at [233, 346] on span "| SKU: MOL1434-FBA" at bounding box center [227, 352] width 85 height 12
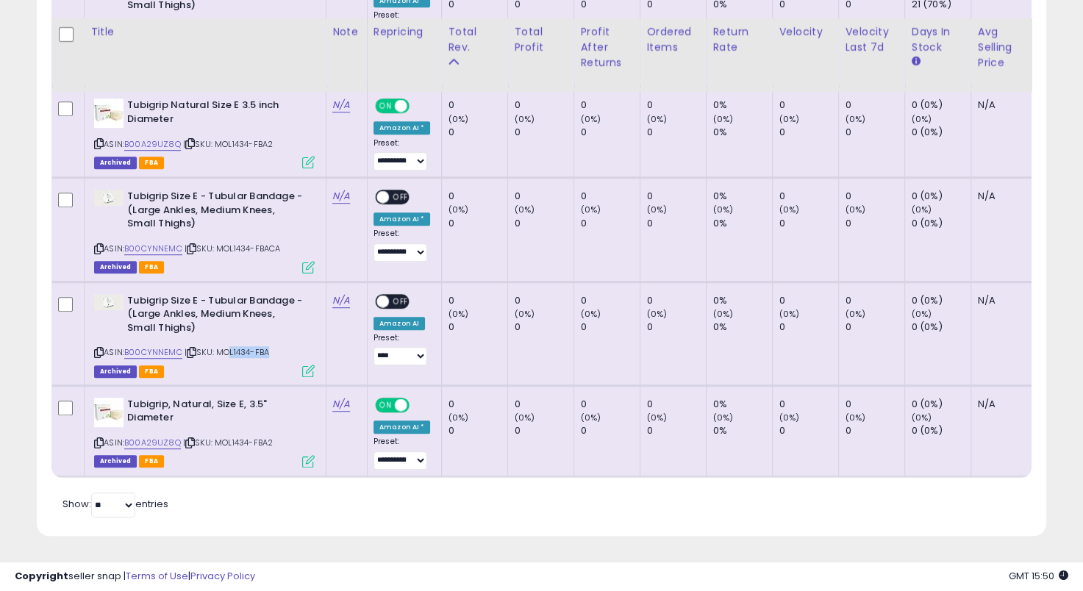
drag, startPoint x: 228, startPoint y: 341, endPoint x: 275, endPoint y: 340, distance: 47.1
click at [275, 340] on div "ASIN: B00CYNNEMC | SKU: MOL1434-FBA Archived FBA" at bounding box center [204, 335] width 221 height 82
click at [1050, 273] on div "Listings Clear All Filters" at bounding box center [541, 128] width 1031 height 852
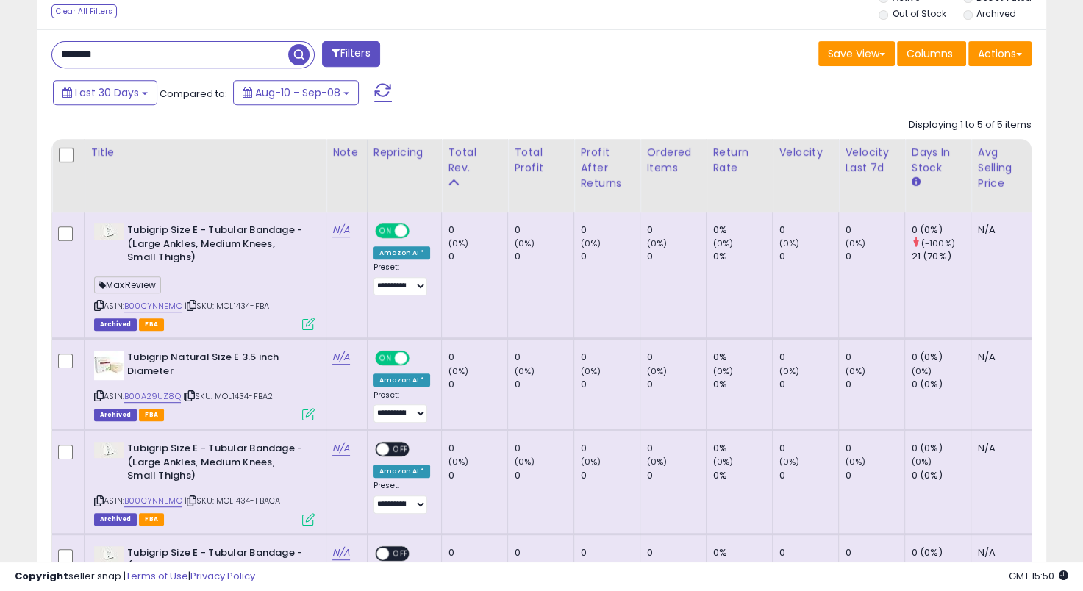
scroll to position [587, 0]
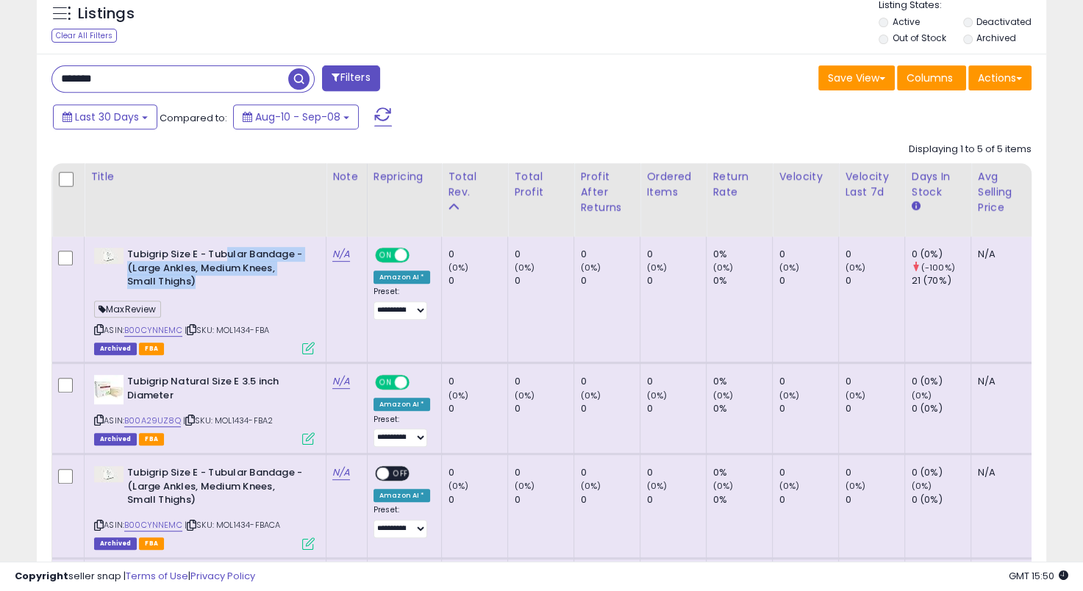
drag, startPoint x: 226, startPoint y: 253, endPoint x: 276, endPoint y: 285, distance: 59.5
click at [276, 285] on b "Tubigrip Size E - Tubular Bandage - (Large Ankles, Medium Knees, Small Thighs)" at bounding box center [216, 270] width 179 height 45
drag, startPoint x: 232, startPoint y: 274, endPoint x: 165, endPoint y: 250, distance: 71.2
click at [165, 250] on b "Tubigrip Size E - Tubular Bandage - (Large Ankles, Medium Knees, Small Thighs)" at bounding box center [216, 270] width 179 height 45
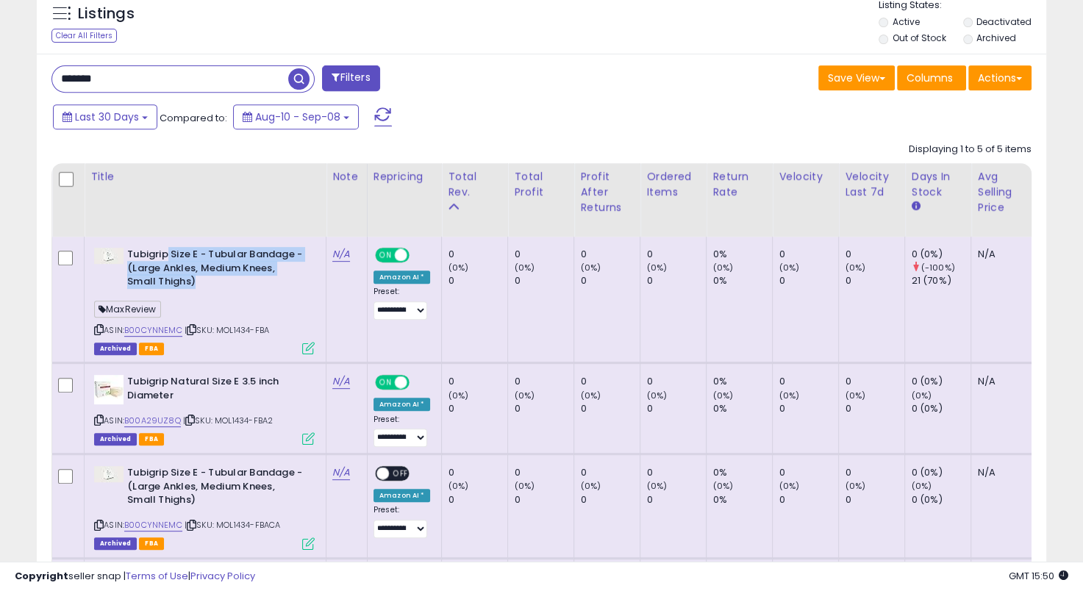
click at [165, 250] on b "Tubigrip Size E - Tubular Bandage - (Large Ankles, Medium Knees, Small Thighs)" at bounding box center [216, 270] width 179 height 45
drag, startPoint x: 154, startPoint y: 250, endPoint x: 282, endPoint y: 285, distance: 132.7
click at [282, 285] on b "Tubigrip Size E - Tubular Bandage - (Large Ankles, Medium Knees, Small Thighs)" at bounding box center [216, 270] width 179 height 45
drag, startPoint x: 253, startPoint y: 282, endPoint x: 140, endPoint y: 256, distance: 116.3
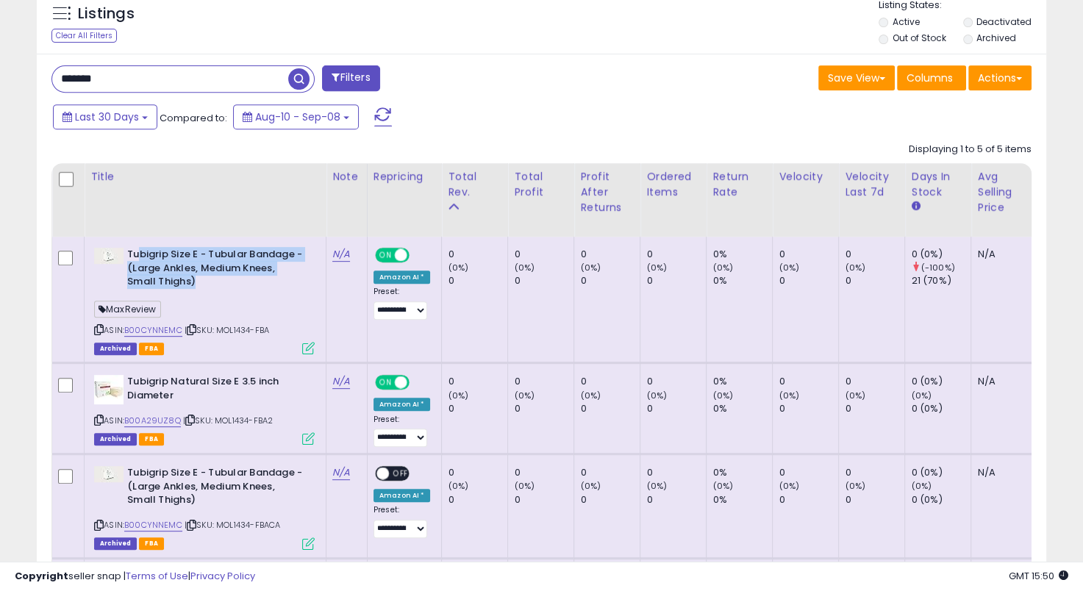
click at [140, 256] on b "Tubigrip Size E - Tubular Bandage - (Large Ankles, Medium Knees, Small Thighs)" at bounding box center [216, 270] width 179 height 45
drag, startPoint x: 133, startPoint y: 254, endPoint x: 261, endPoint y: 288, distance: 132.5
click at [261, 288] on b "Tubigrip Size E - Tubular Bandage - (Large Ankles, Medium Knees, Small Thighs)" at bounding box center [216, 270] width 179 height 45
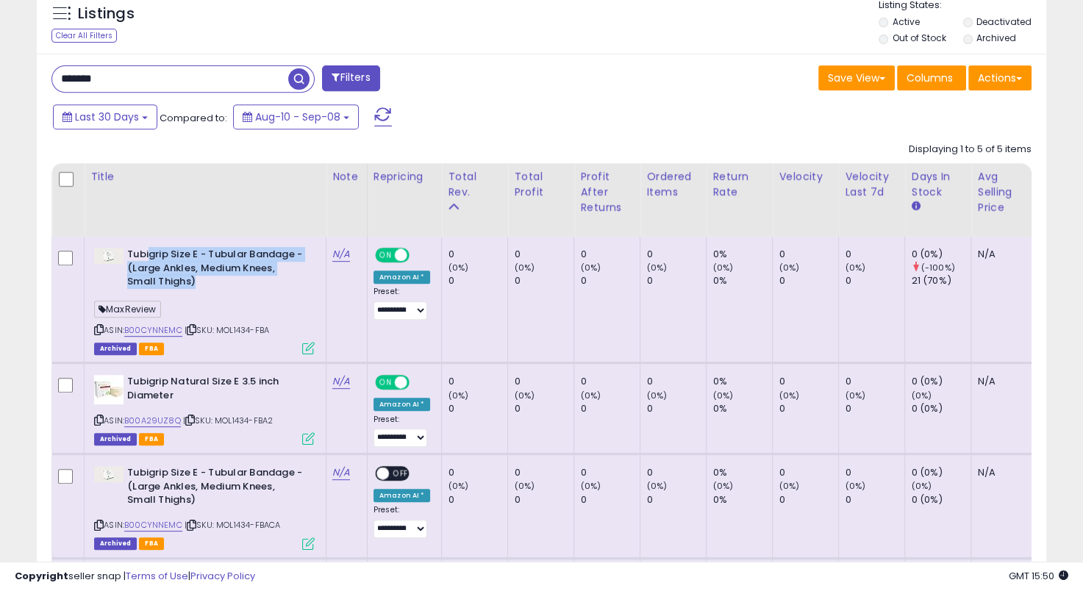
drag, startPoint x: 252, startPoint y: 284, endPoint x: 147, endPoint y: 252, distance: 109.8
click at [147, 252] on b "Tubigrip Size E - Tubular Bandage - (Large Ankles, Medium Knees, Small Thighs)" at bounding box center [216, 270] width 179 height 45
drag, startPoint x: 143, startPoint y: 252, endPoint x: 271, endPoint y: 299, distance: 136.3
click at [271, 299] on div "Tubigrip Size E - Tubular Bandage - (Large Ankles, Medium Knees, Small Thighs) …" at bounding box center [202, 300] width 224 height 105
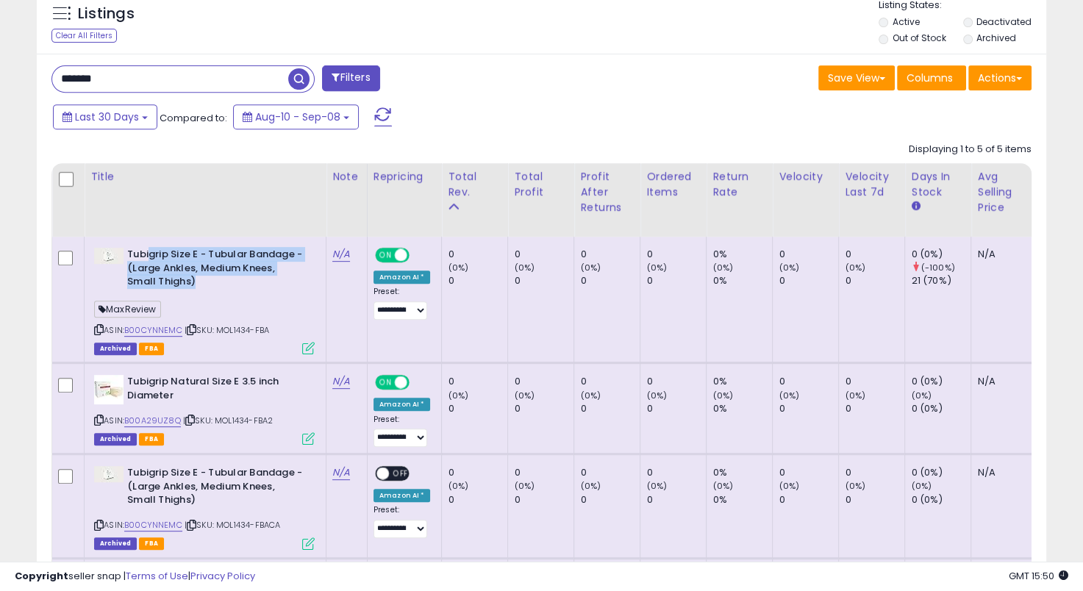
click at [271, 299] on div "ASIN: B00CYNNEMC | SKU: MOL1434-FBA Archived FBA" at bounding box center [204, 300] width 221 height 105
drag, startPoint x: 253, startPoint y: 287, endPoint x: 147, endPoint y: 252, distance: 111.6
click at [147, 252] on b "Tubigrip Size E - Tubular Bandage - (Large Ankles, Medium Knees, Small Thighs)" at bounding box center [216, 270] width 179 height 45
drag, startPoint x: 142, startPoint y: 250, endPoint x: 255, endPoint y: 282, distance: 117.5
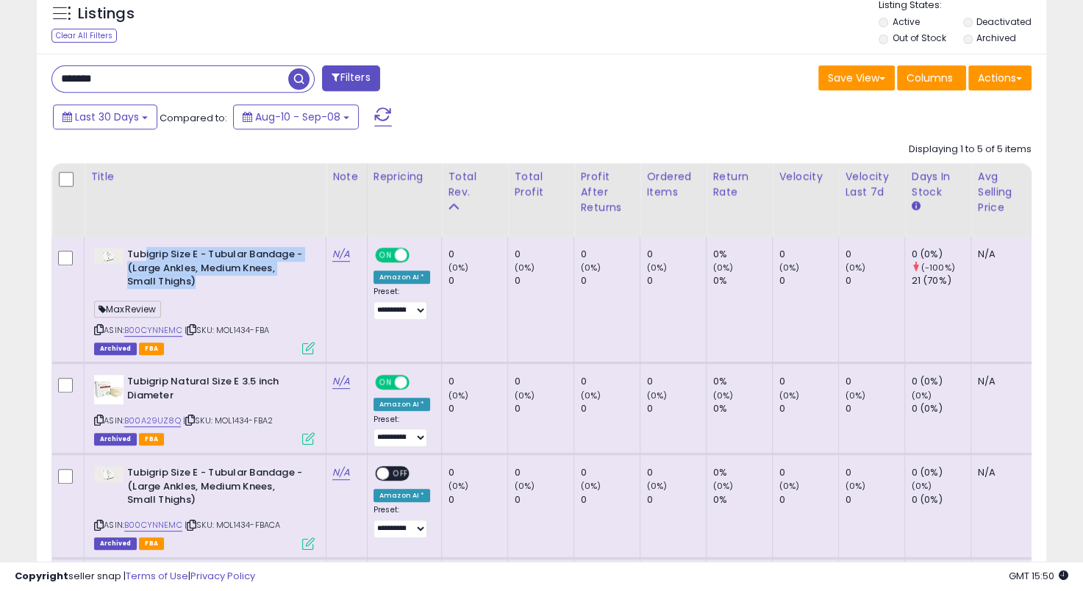
click at [255, 282] on b "Tubigrip Size E - Tubular Bandage - (Large Ankles, Medium Knees, Small Thighs)" at bounding box center [216, 270] width 179 height 45
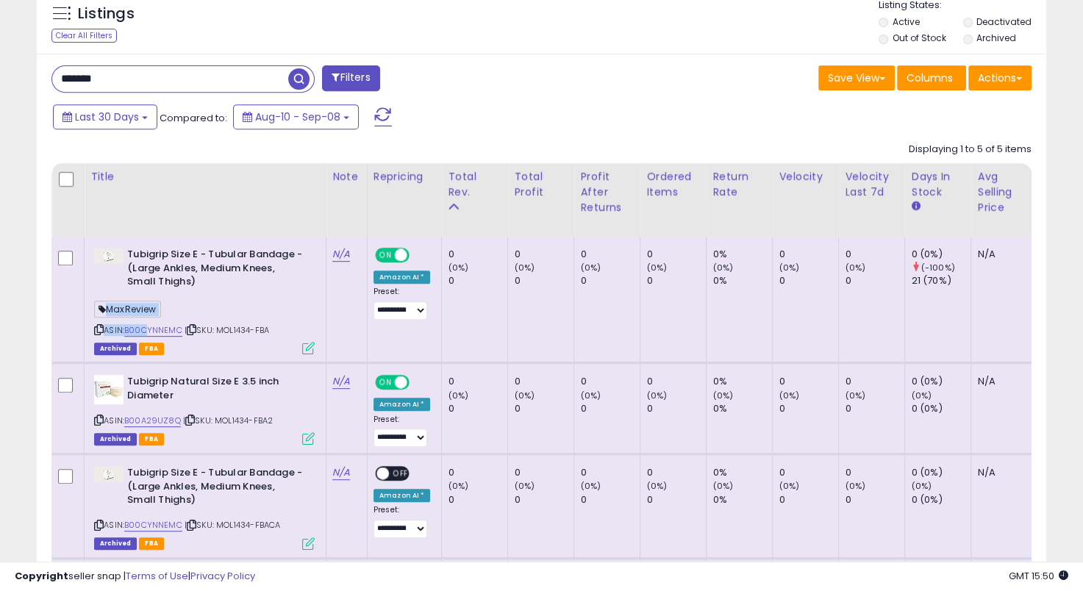
drag, startPoint x: 246, startPoint y: 282, endPoint x: 148, endPoint y: 245, distance: 103.8
click at [148, 245] on td "Tubigrip Size E - Tubular Bandage - (Large Ankles, Medium Knees, Small Thighs) …" at bounding box center [206, 300] width 242 height 126
click at [150, 256] on b "Tubigrip Size E - Tubular Bandage - (Large Ankles, Medium Knees, Small Thighs)" at bounding box center [216, 270] width 179 height 45
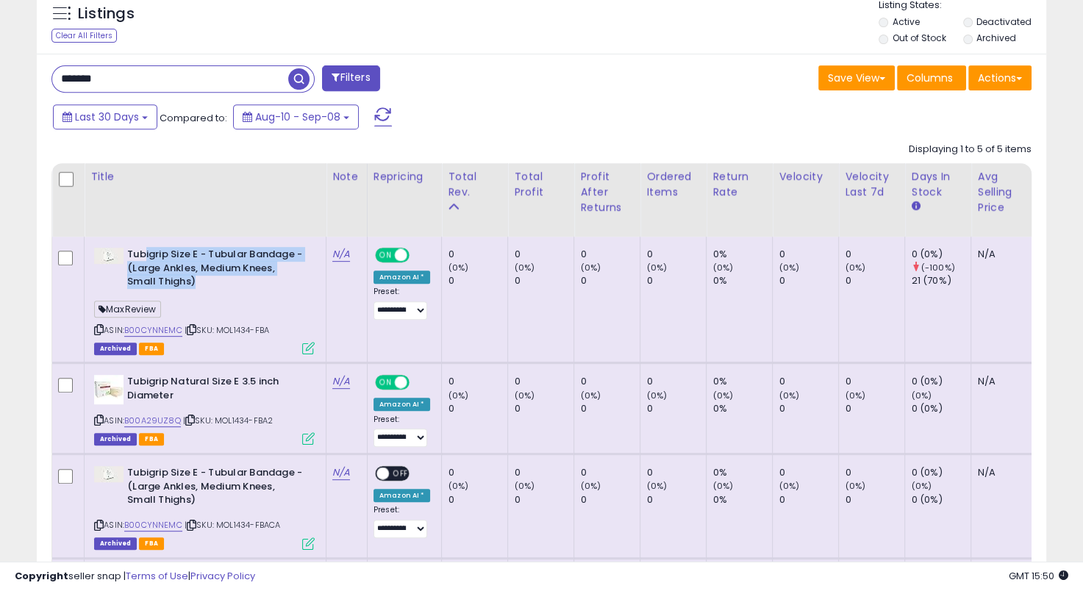
drag, startPoint x: 143, startPoint y: 255, endPoint x: 243, endPoint y: 274, distance: 101.1
click at [243, 274] on b "Tubigrip Size E - Tubular Bandage - (Large Ankles, Medium Knees, Small Thighs)" at bounding box center [216, 270] width 179 height 45
drag, startPoint x: 246, startPoint y: 277, endPoint x: 155, endPoint y: 253, distance: 94.3
click at [155, 253] on b "Tubigrip Size E - Tubular Bandage - (Large Ankles, Medium Knees, Small Thighs)" at bounding box center [216, 270] width 179 height 45
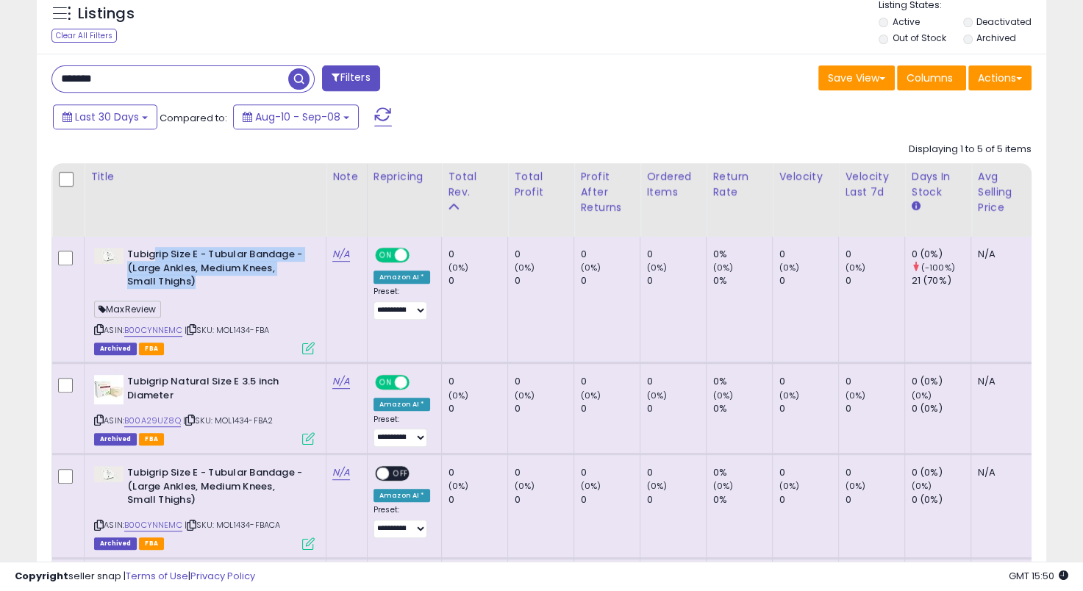
click at [155, 253] on b "Tubigrip Size E - Tubular Bandage - (Large Ankles, Medium Knees, Small Thighs)" at bounding box center [216, 270] width 179 height 45
drag, startPoint x: 147, startPoint y: 253, endPoint x: 245, endPoint y: 275, distance: 100.2
click at [245, 275] on b "Tubigrip Size E - Tubular Bandage - (Large Ankles, Medium Knees, Small Thighs)" at bounding box center [216, 270] width 179 height 45
drag, startPoint x: 229, startPoint y: 277, endPoint x: 143, endPoint y: 253, distance: 89.4
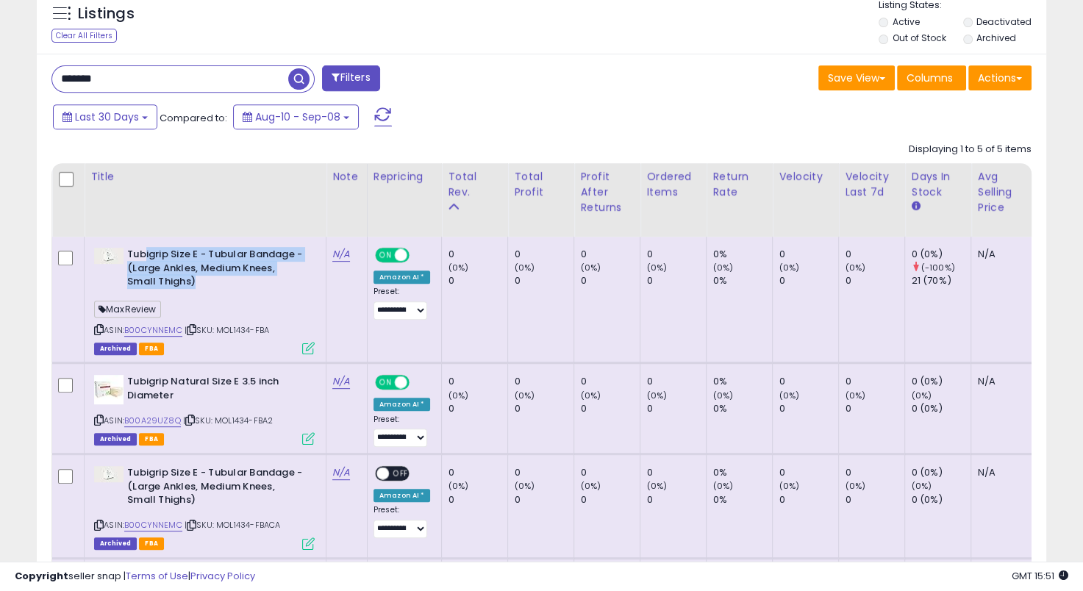
click at [143, 253] on b "Tubigrip Size E - Tubular Bandage - (Large Ankles, Medium Knees, Small Thighs)" at bounding box center [216, 270] width 179 height 45
drag, startPoint x: 137, startPoint y: 251, endPoint x: 256, endPoint y: 282, distance: 122.3
click at [256, 282] on b "Tubigrip Size E - Tubular Bandage - (Large Ankles, Medium Knees, Small Thighs)" at bounding box center [216, 270] width 179 height 45
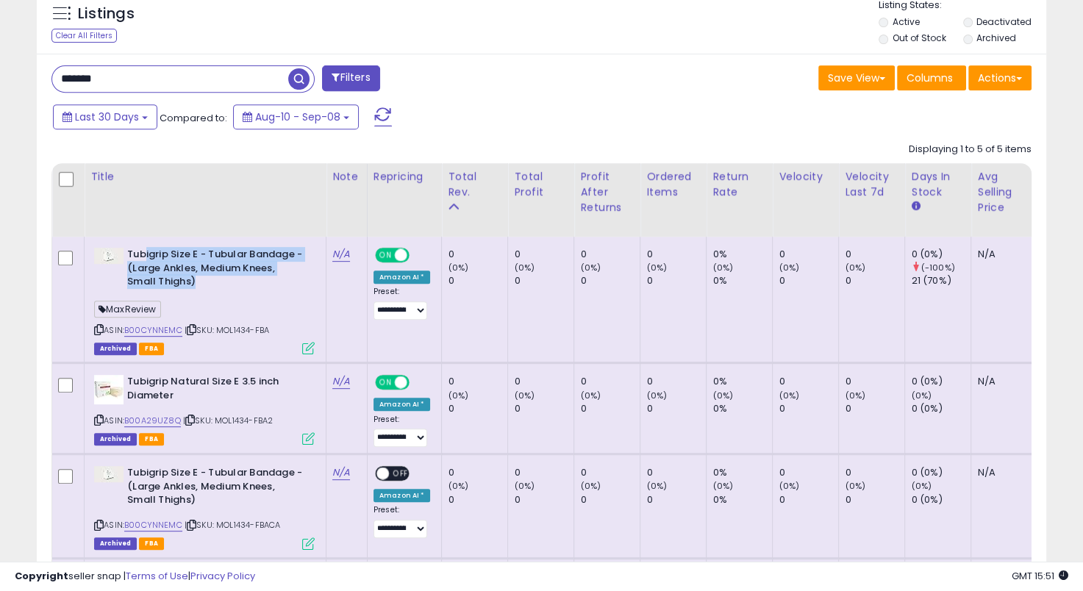
drag, startPoint x: 241, startPoint y: 282, endPoint x: 145, endPoint y: 255, distance: 100.1
click at [145, 255] on b "Tubigrip Size E - Tubular Bandage - (Large Ankles, Medium Knees, Small Thighs)" at bounding box center [216, 270] width 179 height 45
drag
click at [259, 296] on div "Tubigrip Size E - Tubular Bandage - (Large Ankles, Medium Knees, Small Thighs) …" at bounding box center [202, 300] width 224 height 105
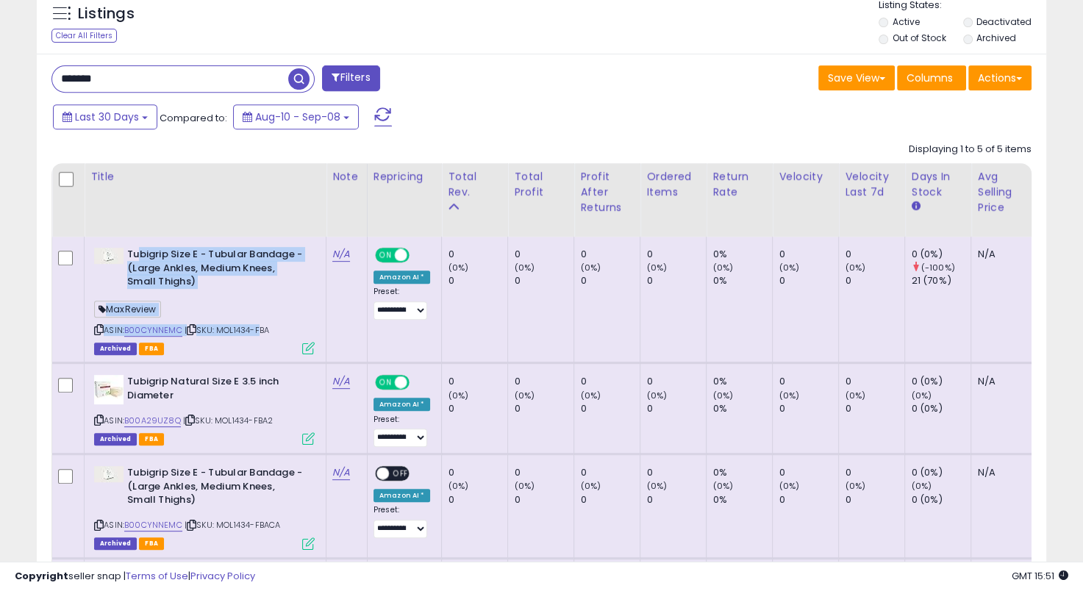
click at [261, 281] on b "Tubigrip Size E - Tubular Bandage - (Large Ankles, Medium Knees, Small Thighs)" at bounding box center [216, 270] width 179 height 45
drag, startPoint x: 194, startPoint y: 263, endPoint x: 154, endPoint y: 252, distance: 41.9
click at [154, 252] on b "Tubigrip Size E - Tubular Bandage - (Large Ankles, Medium Knees, Small Thighs)" at bounding box center [216, 270] width 179 height 45
drag, startPoint x: 147, startPoint y: 252, endPoint x: 262, endPoint y: 278, distance: 118.2
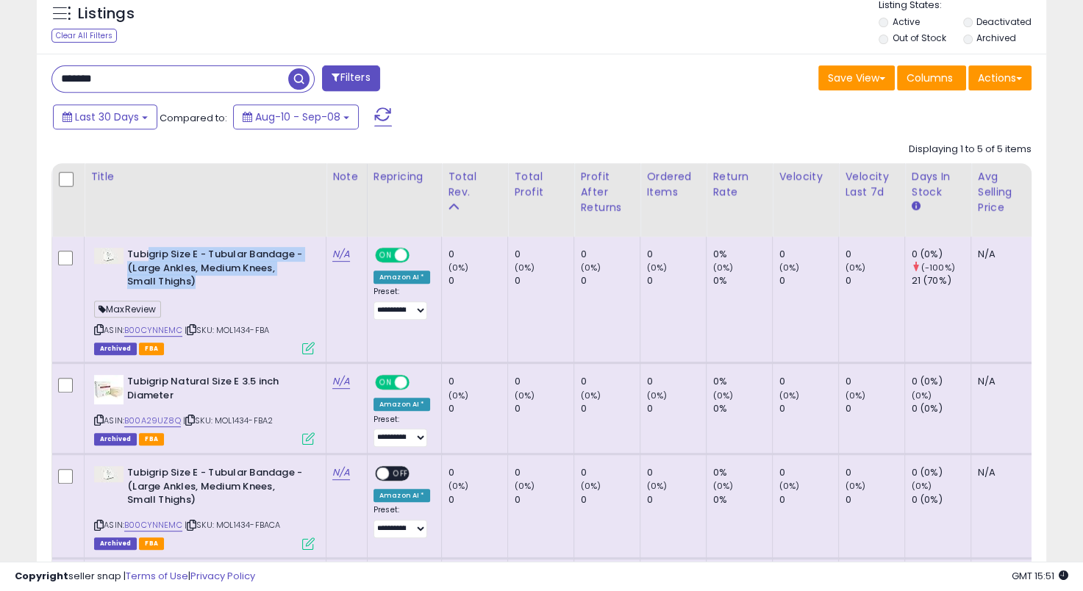
click at [262, 278] on b "Tubigrip Size E - Tubular Bandage - (Large Ankles, Medium Knees, Small Thighs)" at bounding box center [216, 270] width 179 height 45
drag, startPoint x: 251, startPoint y: 275, endPoint x: 146, endPoint y: 255, distance: 107.0
click at [146, 255] on b "Tubigrip Size E - Tubular Bandage - (Large Ankles, Medium Knees, Small Thighs)" at bounding box center [216, 270] width 179 height 45
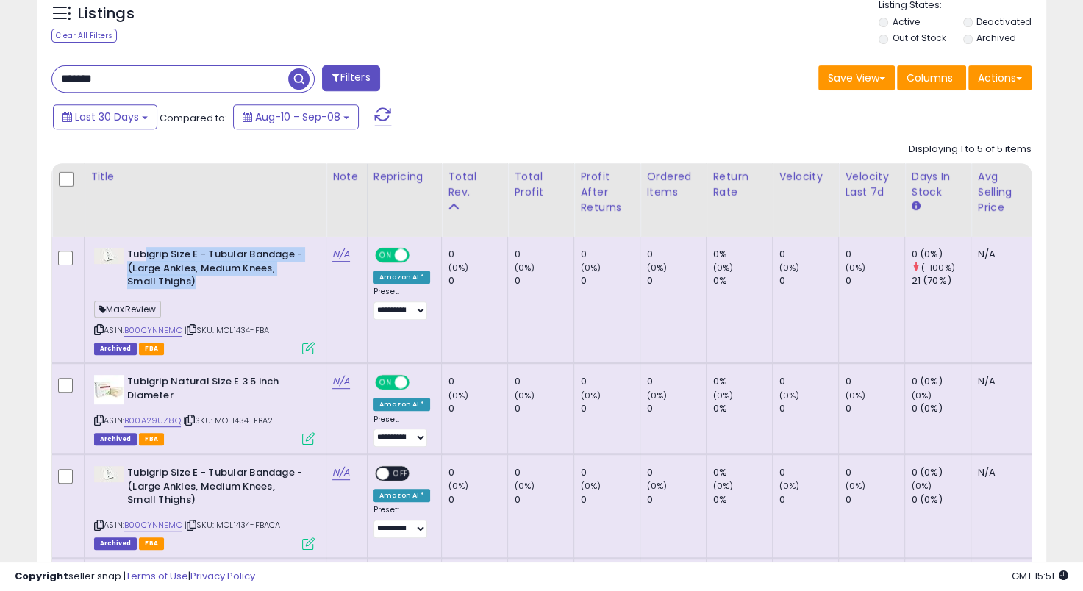
click at [267, 282] on b "Tubigrip Size E - Tubular Bandage - (Large Ankles, Medium Knees, Small Thighs)" at bounding box center [216, 270] width 179 height 45
click at [268, 282] on b "Tubigrip Size E - Tubular Bandage - (Large Ankles, Medium Knees, Small Thighs)" at bounding box center [216, 270] width 179 height 45
click at [82, 79] on input "*******" at bounding box center [170, 79] width 236 height 26
